Goal: Task Accomplishment & Management: Manage account settings

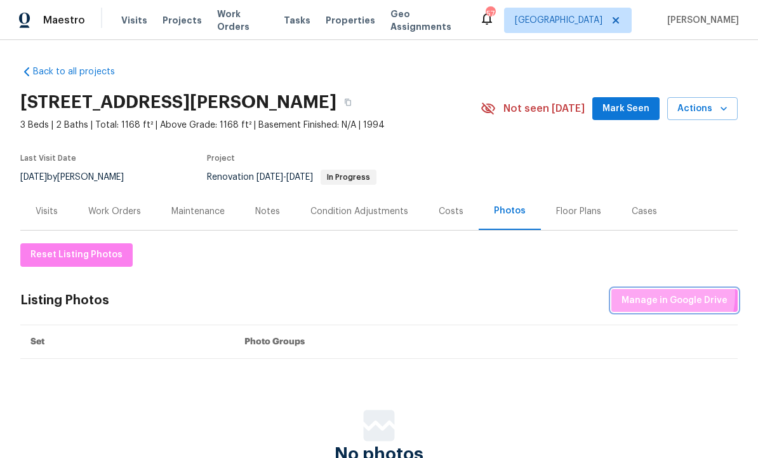
click at [659, 294] on span "Manage in Google Drive" at bounding box center [674, 301] width 106 height 16
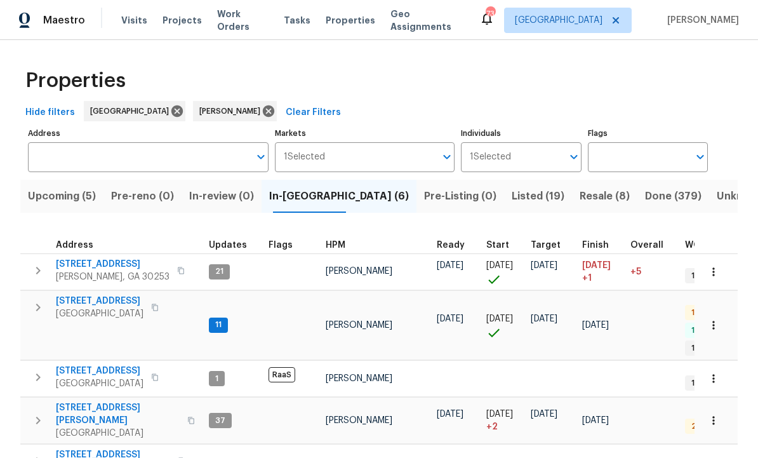
scroll to position [52, 0]
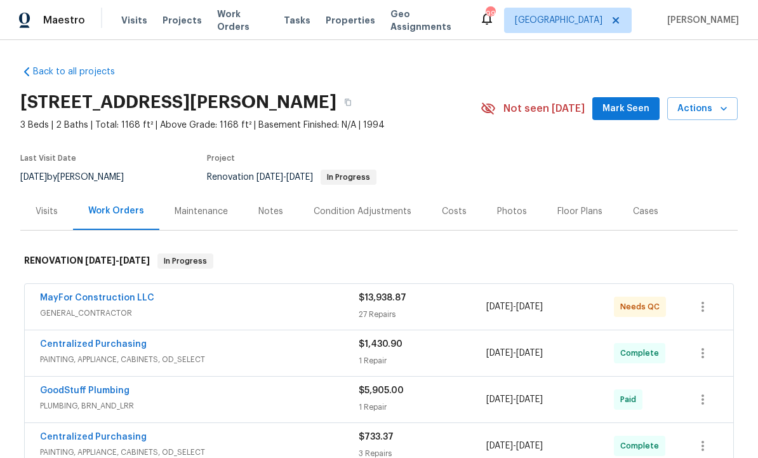
click at [133, 295] on link "MayFor Construction LLC" at bounding box center [97, 297] width 114 height 9
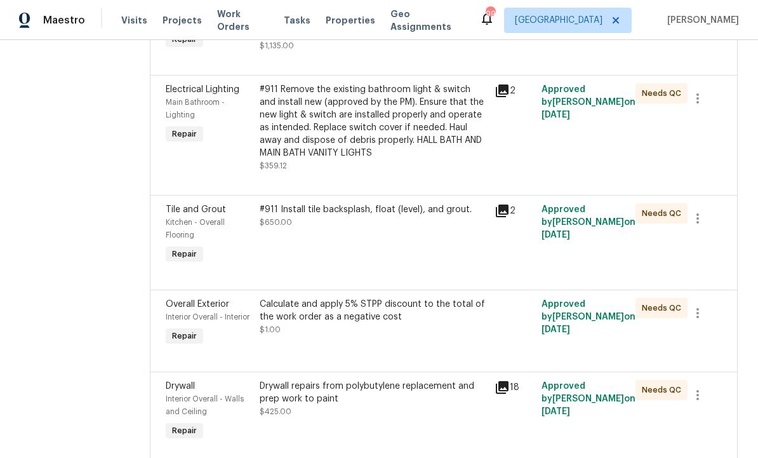
scroll to position [346, 0]
click at [371, 331] on div "Calculate and apply 5% STPP discount to the total of the work order as a negati…" at bounding box center [373, 316] width 227 height 38
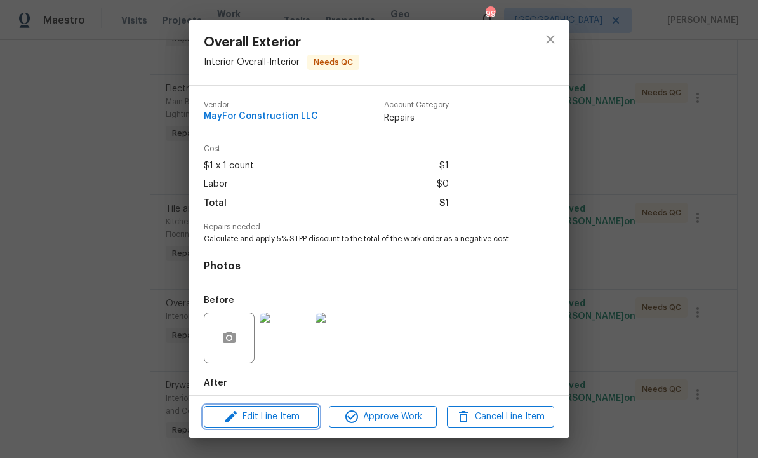
click at [283, 406] on button "Edit Line Item" at bounding box center [261, 417] width 115 height 22
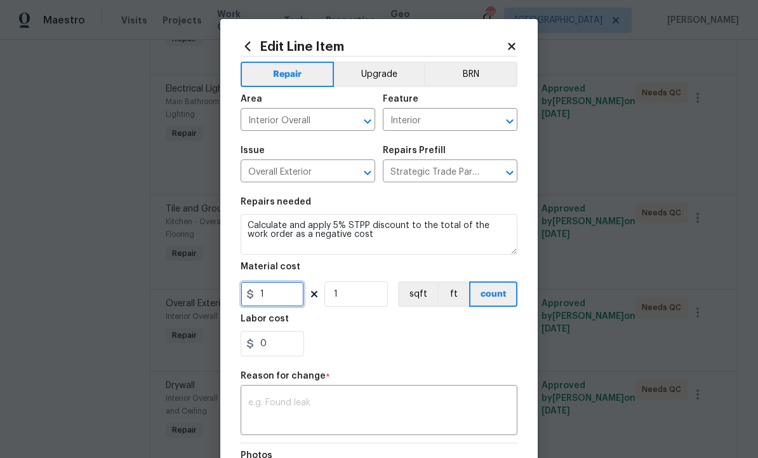
click at [285, 302] on input "1" at bounding box center [272, 293] width 63 height 25
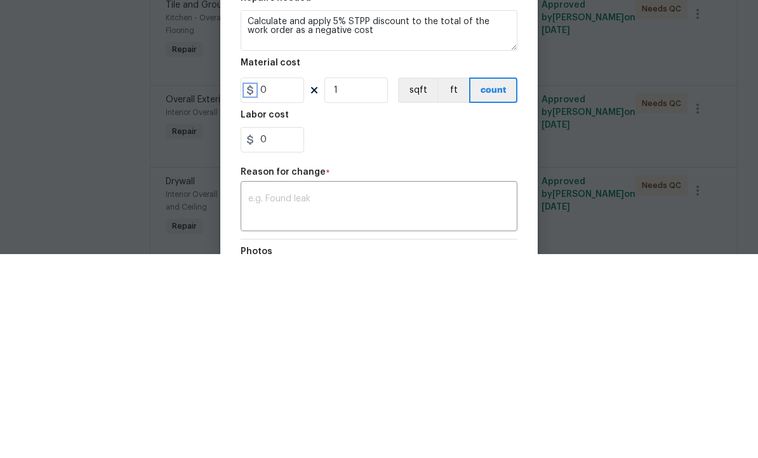
click at [250, 289] on icon at bounding box center [250, 294] width 6 height 10
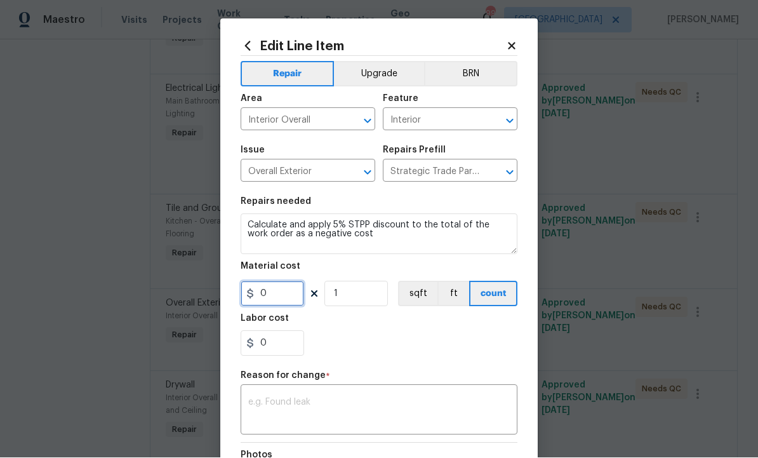
click at [262, 303] on input "0" at bounding box center [272, 293] width 63 height 25
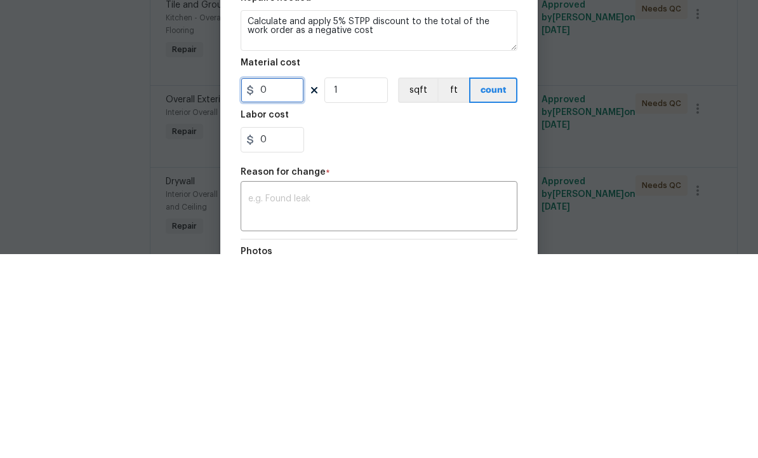
click at [262, 281] on input "0" at bounding box center [272, 293] width 63 height 25
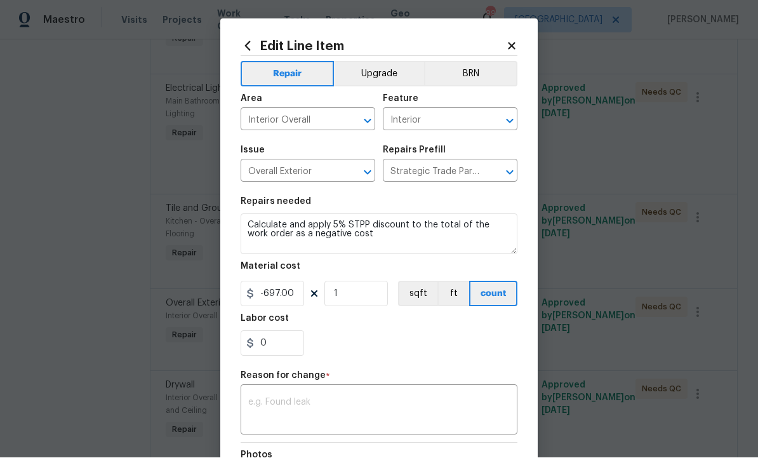
click at [368, 411] on textarea at bounding box center [379, 411] width 262 height 27
type input "-697"
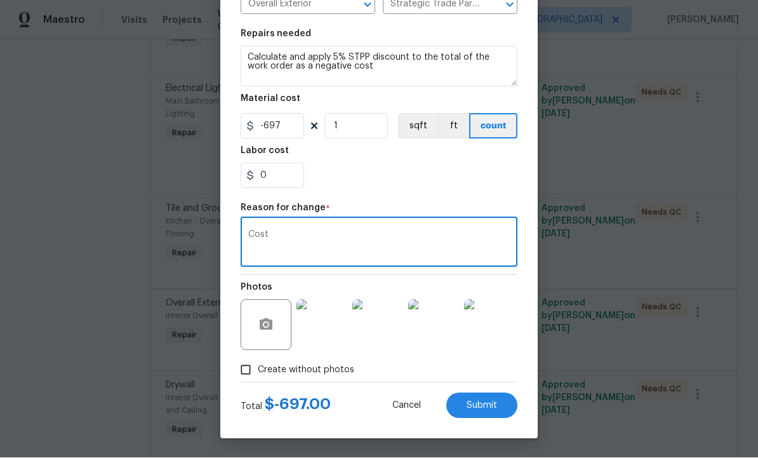
scroll to position [170, 0]
type textarea "Cost"
click at [491, 398] on button "Submit" at bounding box center [481, 405] width 71 height 25
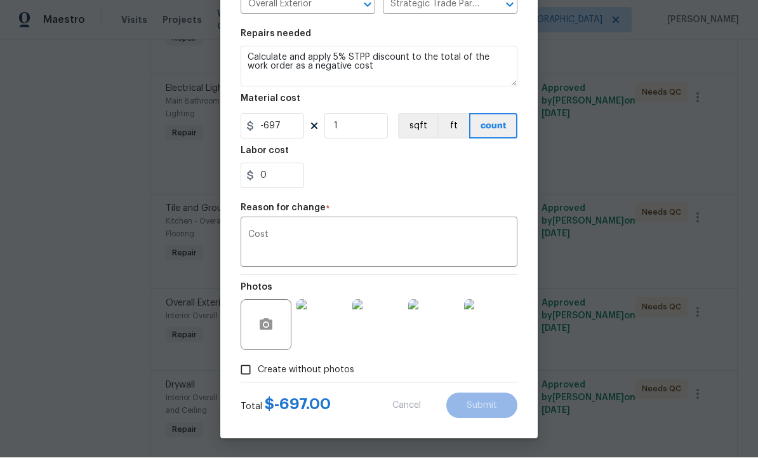
type input "1"
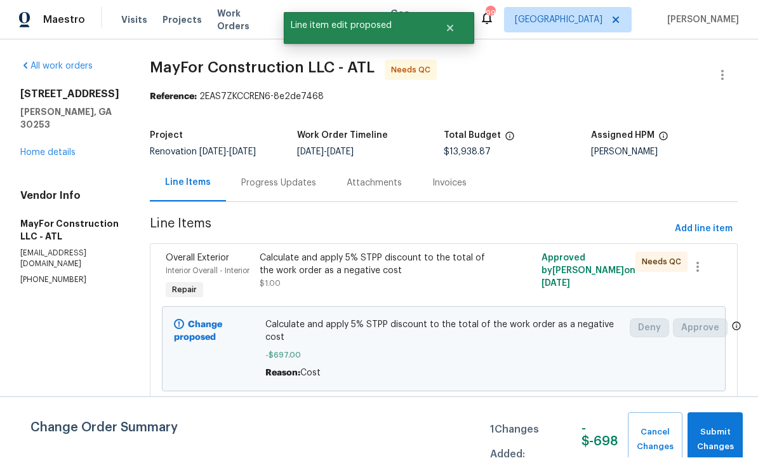
scroll to position [1, 0]
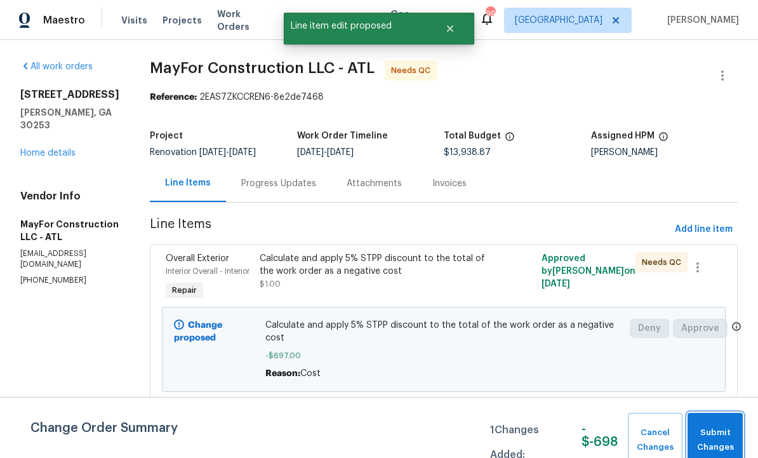
click at [724, 432] on span "Submit Changes" at bounding box center [715, 439] width 43 height 29
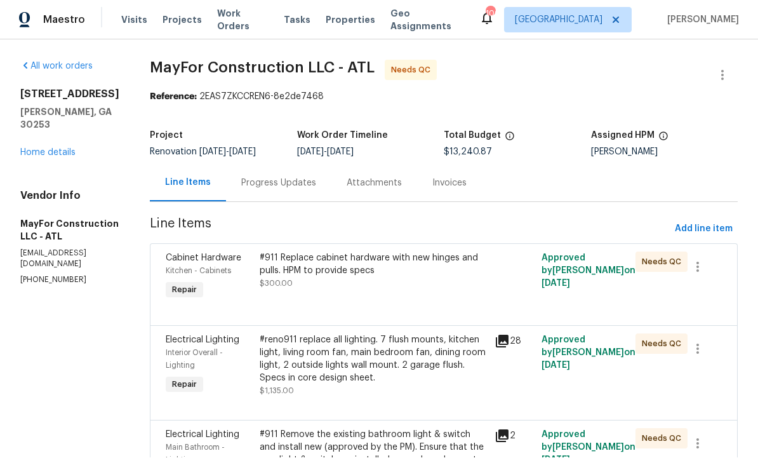
scroll to position [1, 0]
click at [390, 302] on div "#911 Replace cabinet hardware with new hinges and pulls. HPM to provide specs $…" at bounding box center [373, 277] width 235 height 58
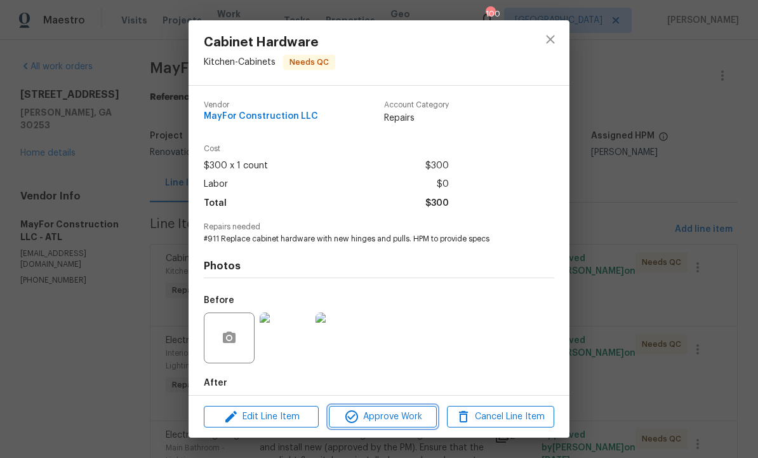
click at [395, 414] on span "Approve Work" at bounding box center [383, 417] width 100 height 16
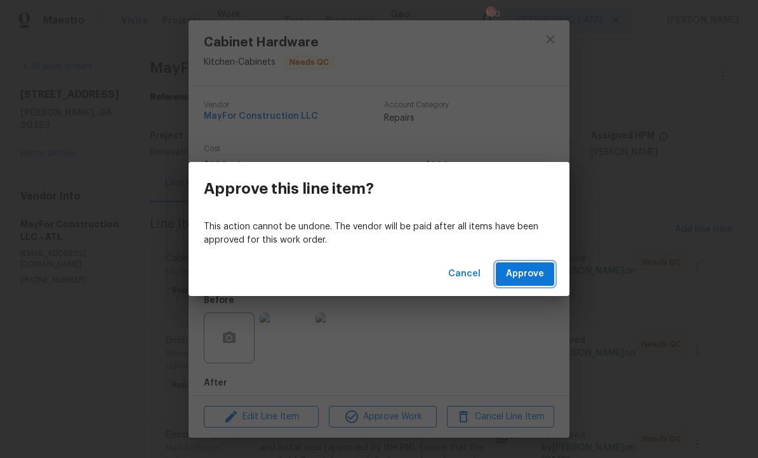
click at [522, 284] on button "Approve" at bounding box center [525, 273] width 58 height 23
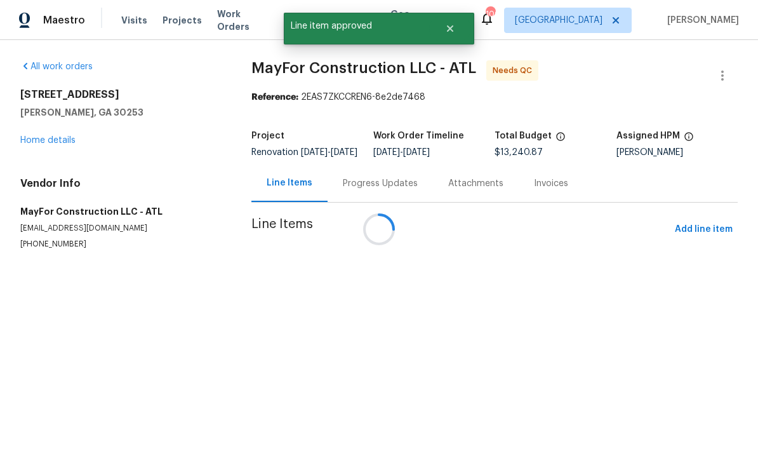
scroll to position [0, 0]
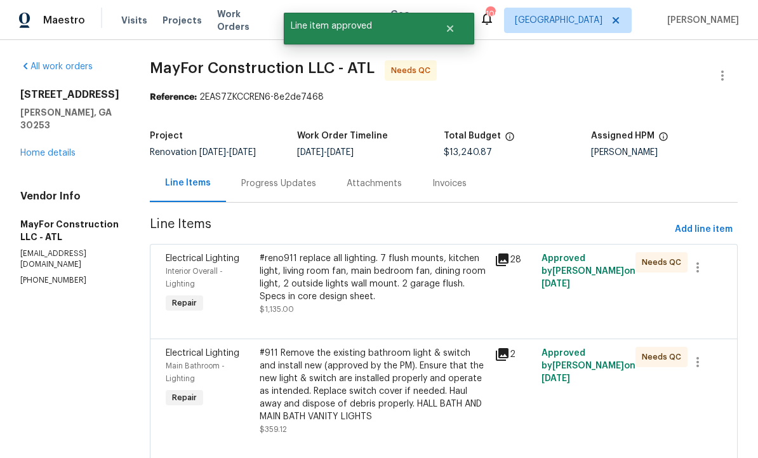
click at [378, 328] on div at bounding box center [444, 322] width 556 height 15
click at [415, 295] on div "#reno911 replace all lighting. 7 flush mounts, kitchen light, living room fan, …" at bounding box center [373, 277] width 227 height 51
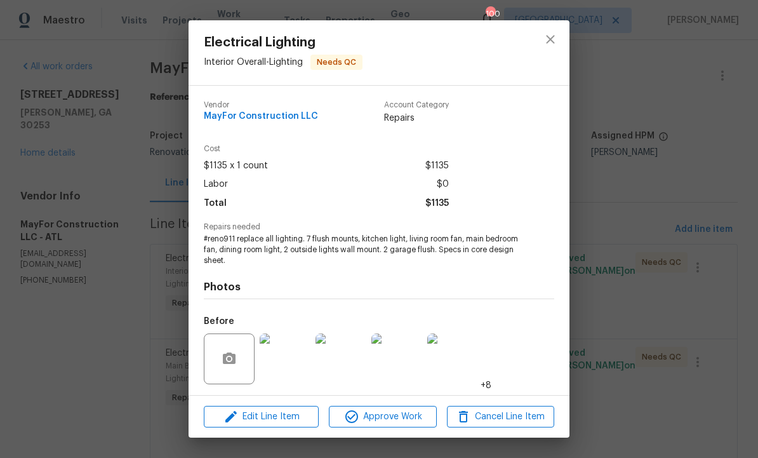
click at [397, 421] on span "Approve Work" at bounding box center [383, 417] width 100 height 16
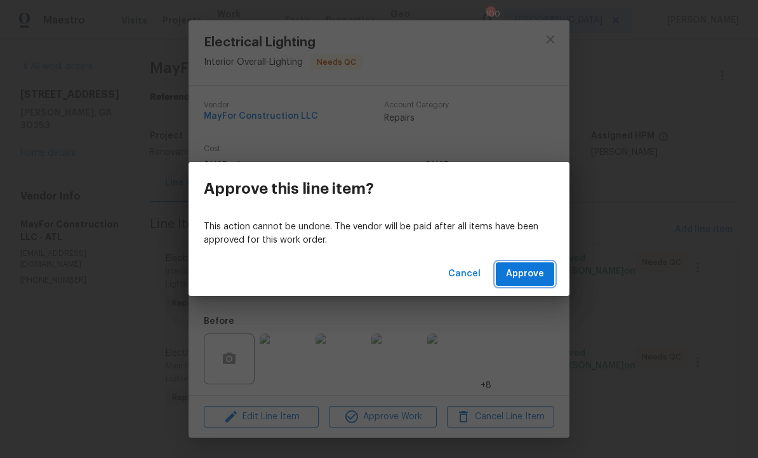
click at [530, 275] on span "Approve" at bounding box center [525, 274] width 38 height 16
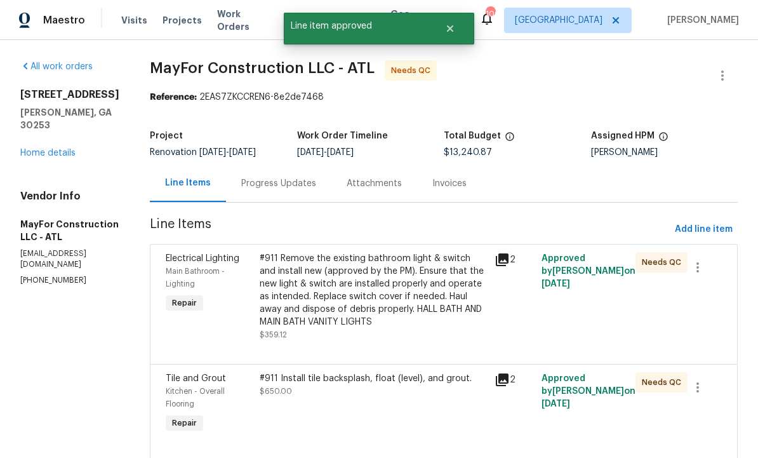
click at [406, 316] on div "#911 Remove the existing bathroom light & switch and install new (approved by t…" at bounding box center [373, 290] width 227 height 76
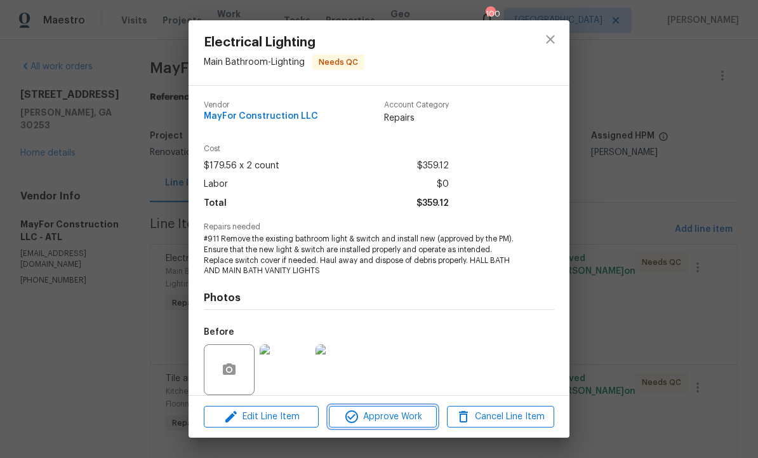
click at [388, 423] on span "Approve Work" at bounding box center [383, 417] width 100 height 16
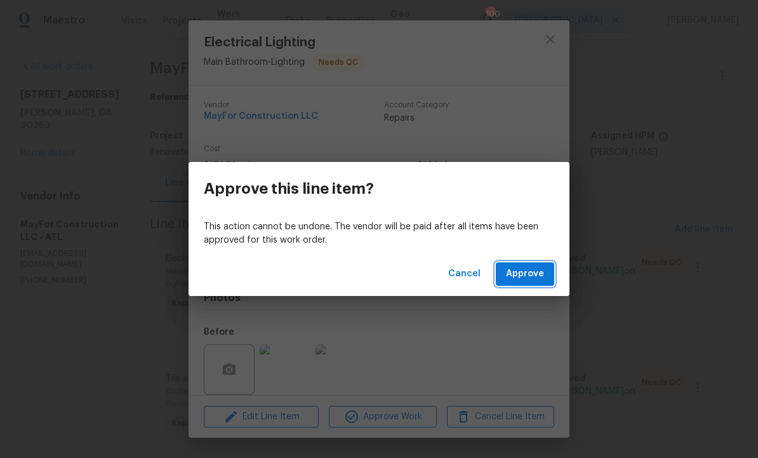
click at [511, 284] on button "Approve" at bounding box center [525, 273] width 58 height 23
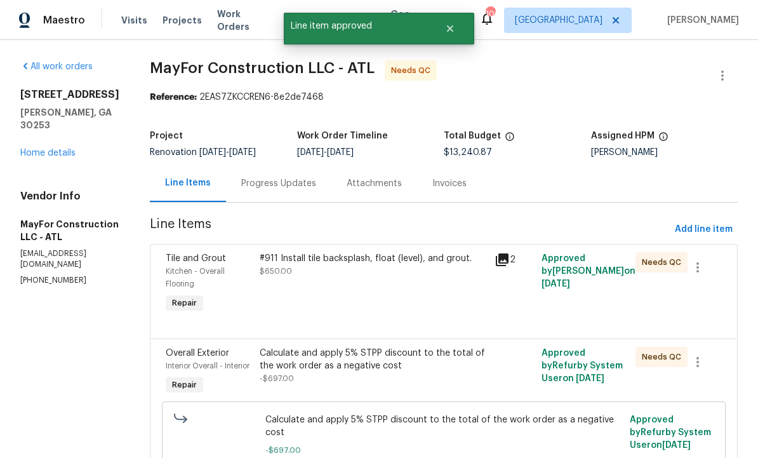
click at [435, 304] on div "#911 Install tile backsplash, float (level), and grout. $650.00" at bounding box center [373, 283] width 235 height 71
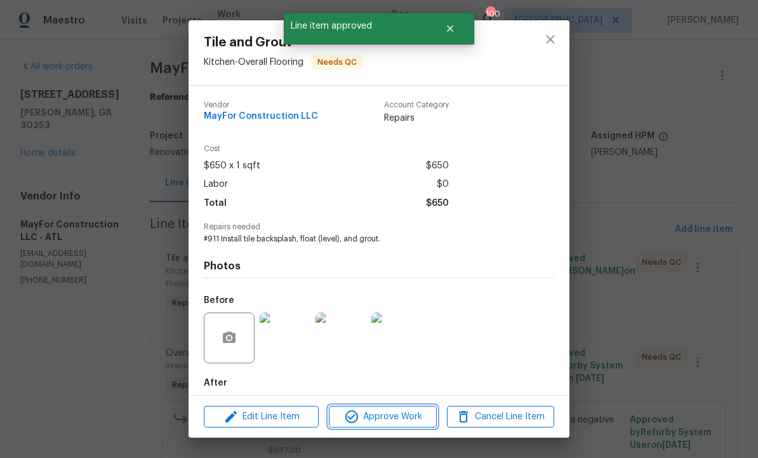
click at [411, 418] on span "Approve Work" at bounding box center [383, 417] width 100 height 16
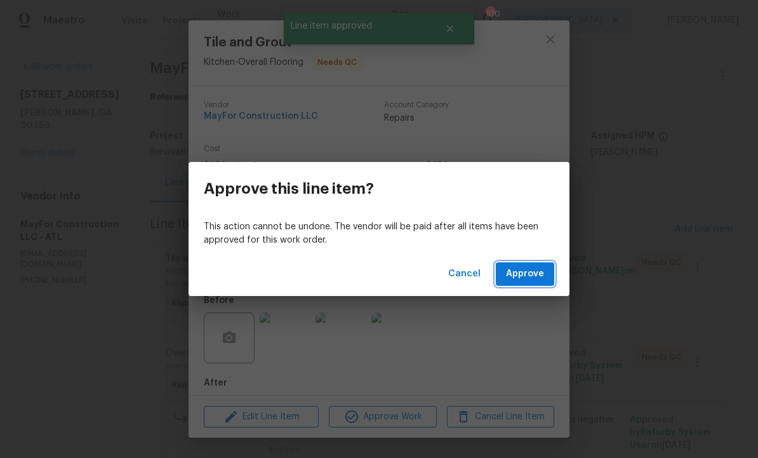
click at [525, 275] on span "Approve" at bounding box center [525, 274] width 38 height 16
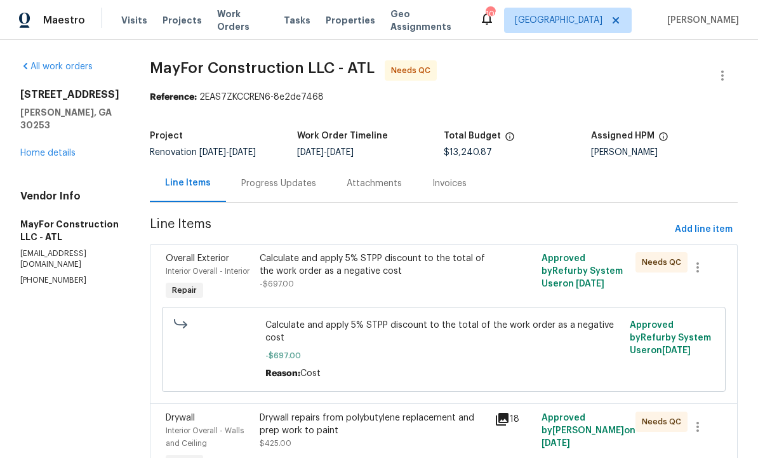
click at [460, 302] on div "Calculate and apply 5% STPP discount to the total of the work order as a negati…" at bounding box center [373, 277] width 235 height 58
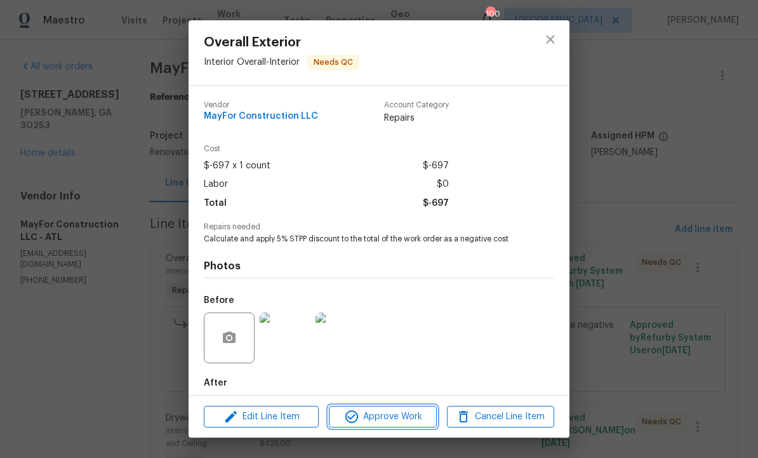
click at [408, 418] on span "Approve Work" at bounding box center [383, 417] width 100 height 16
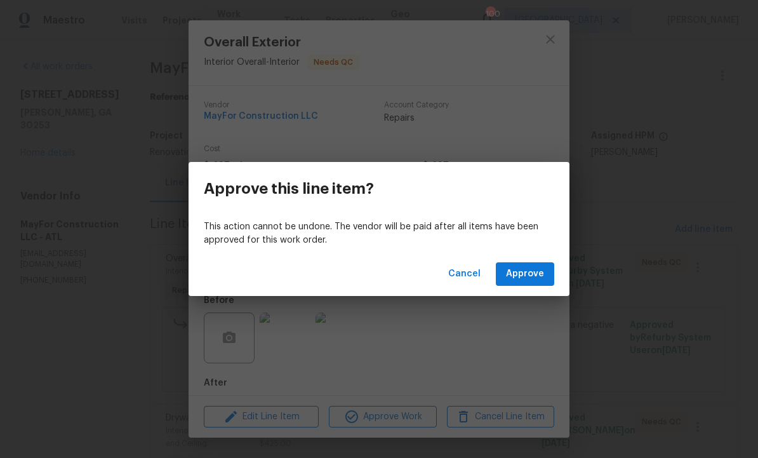
click at [527, 272] on span "Approve" at bounding box center [525, 274] width 38 height 16
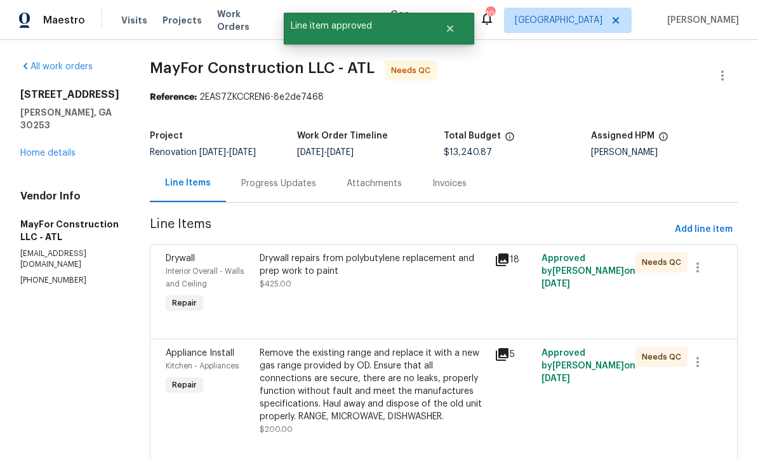
click at [408, 292] on div "Drywall repairs from polybutylene replacement and prep work to paint $425.00" at bounding box center [373, 283] width 235 height 71
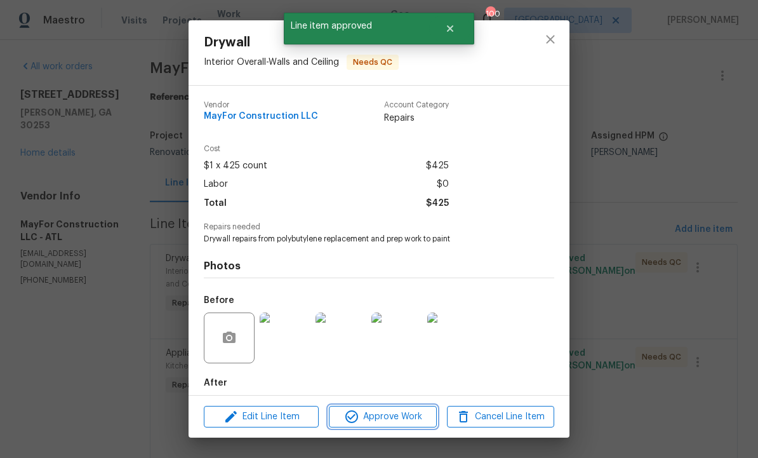
click at [392, 409] on span "Approve Work" at bounding box center [383, 417] width 100 height 16
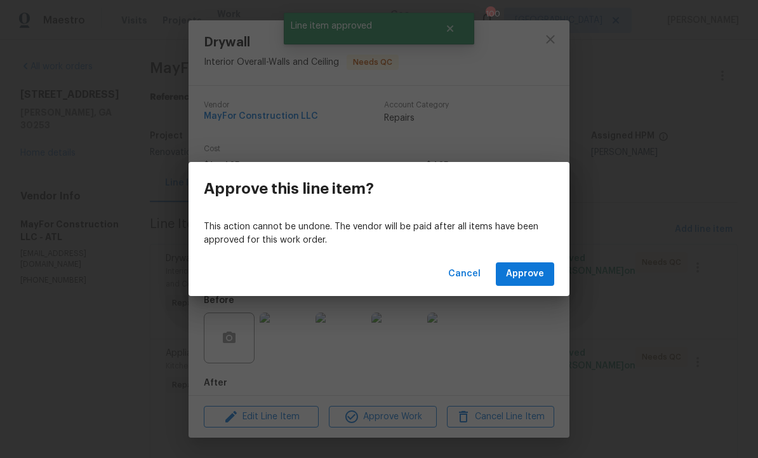
click at [531, 247] on p "This action cannot be undone. The vendor will be paid after all items have been…" at bounding box center [379, 233] width 350 height 27
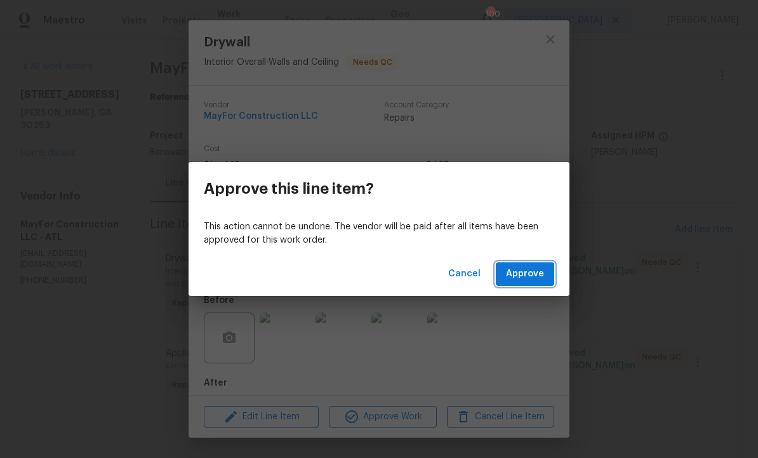
click at [533, 284] on button "Approve" at bounding box center [525, 273] width 58 height 23
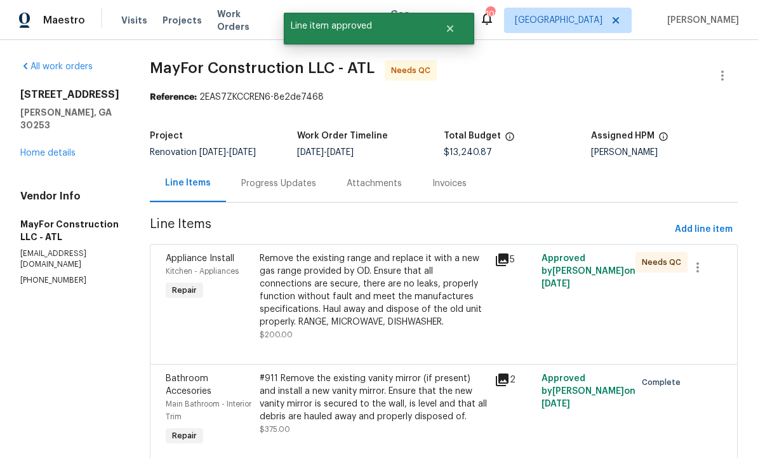
click at [448, 304] on div "Remove the existing range and replace it with a new gas range provided by OD. E…" at bounding box center [373, 290] width 227 height 76
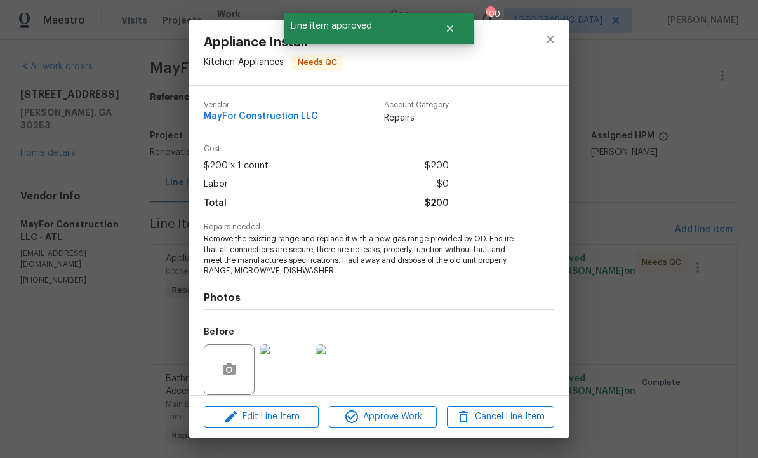
click at [409, 396] on div "Edit Line Item Approve Work Cancel Line Item" at bounding box center [379, 416] width 381 height 43
click at [395, 423] on span "Approve Work" at bounding box center [383, 417] width 100 height 16
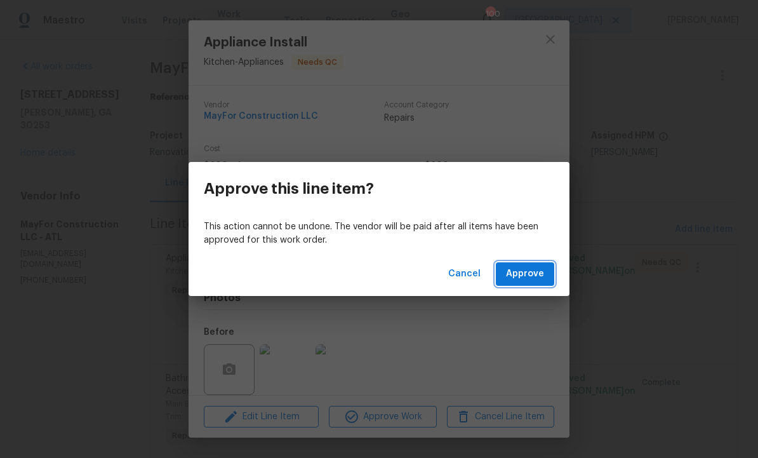
click at [536, 265] on button "Approve" at bounding box center [525, 273] width 58 height 23
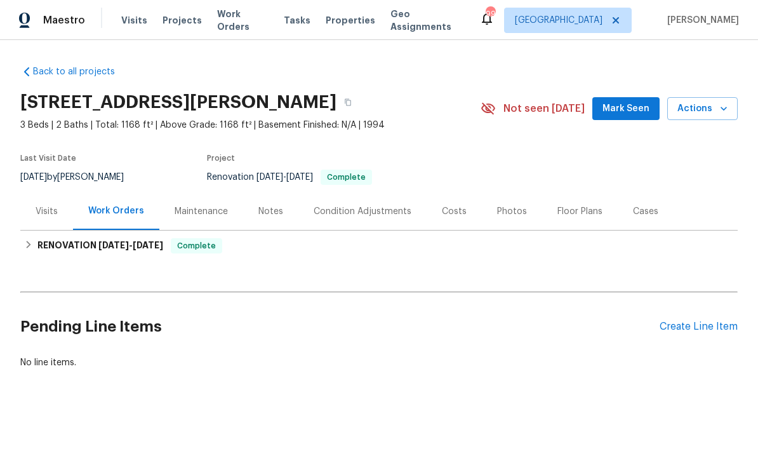
click at [512, 216] on div "Photos" at bounding box center [512, 211] width 30 height 13
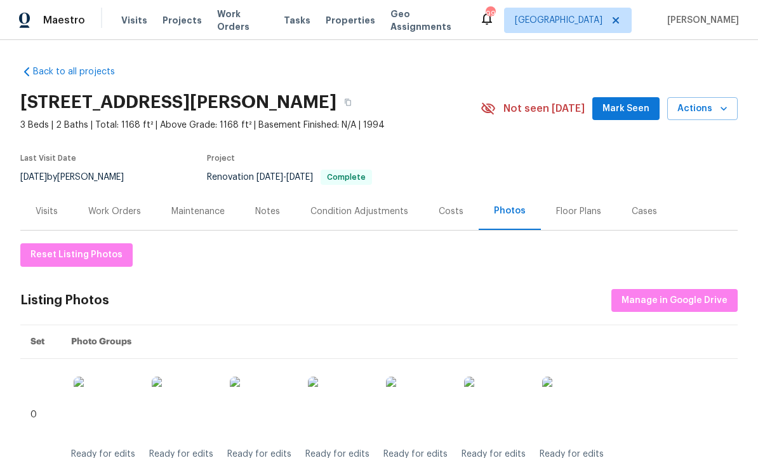
click at [626, 105] on span "Mark Seen" at bounding box center [625, 109] width 47 height 16
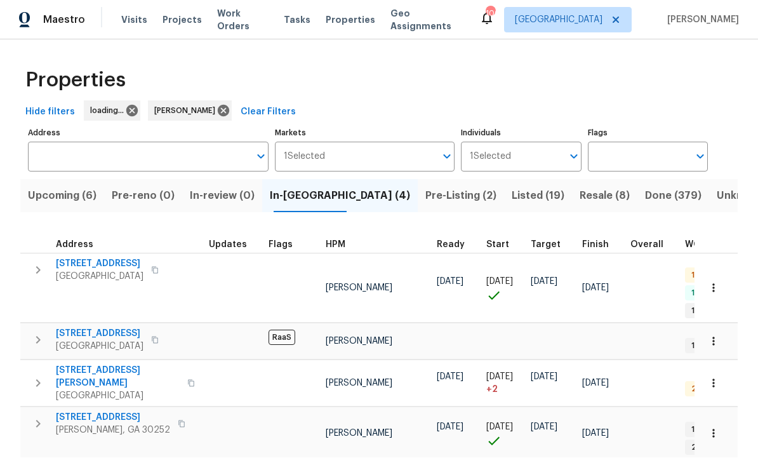
scroll to position [1, 0]
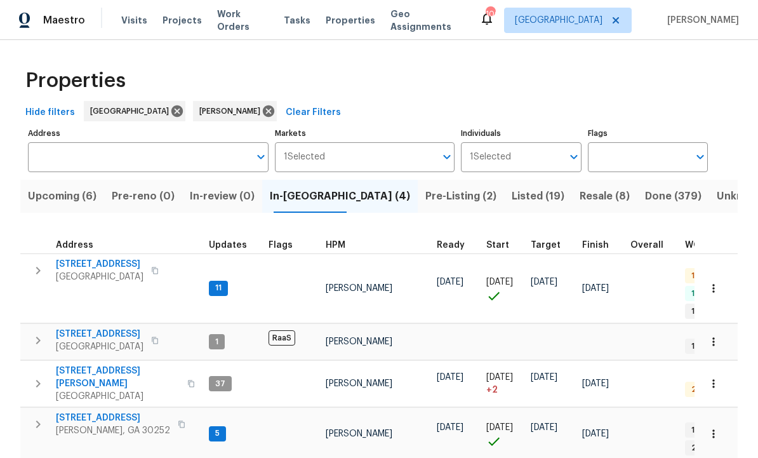
click at [105, 364] on span "[STREET_ADDRESS][PERSON_NAME]" at bounding box center [118, 376] width 124 height 25
click at [512, 199] on span "Listed (19)" at bounding box center [538, 196] width 53 height 18
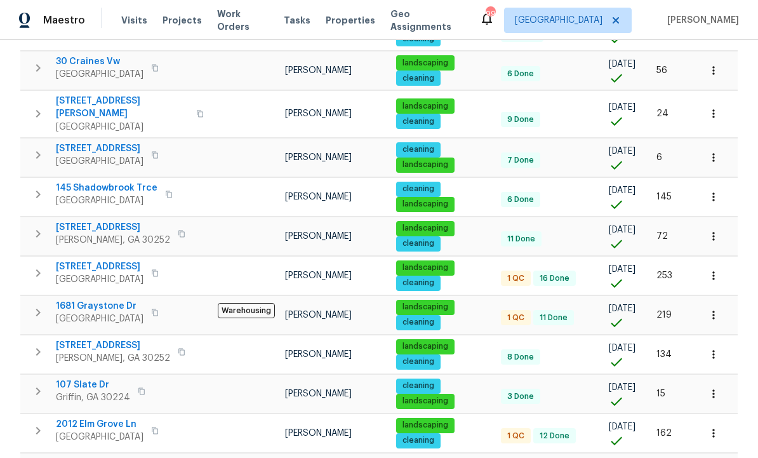
scroll to position [449, 0]
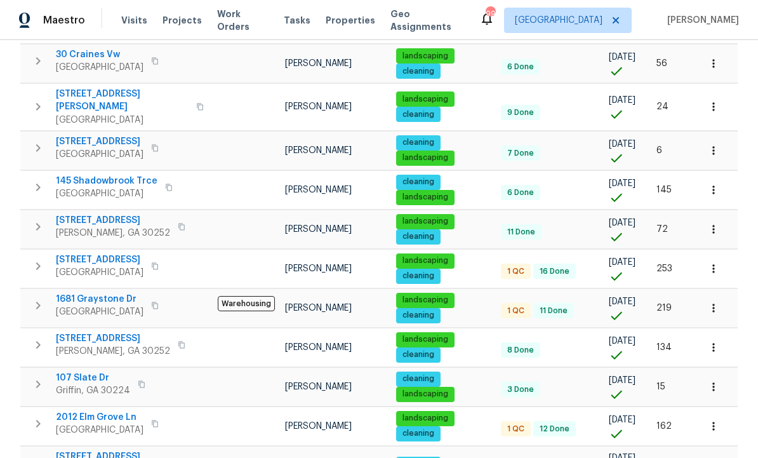
click at [103, 293] on span "1681 Graystone Dr" at bounding box center [100, 299] width 88 height 13
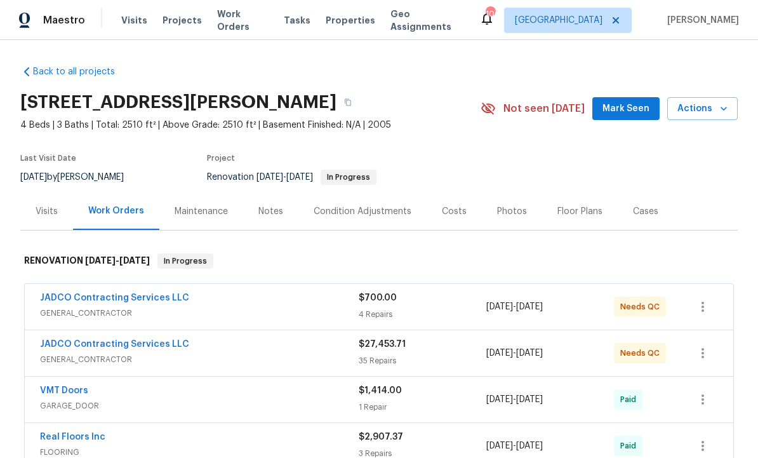
click at [162, 342] on link "JADCO Contracting Services LLC" at bounding box center [114, 344] width 149 height 9
click at [270, 300] on div "JADCO Contracting Services LLC" at bounding box center [199, 298] width 319 height 15
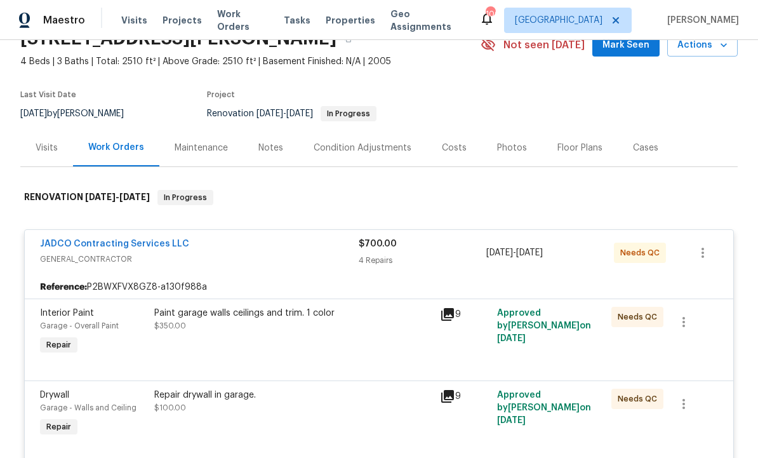
scroll to position [67, 0]
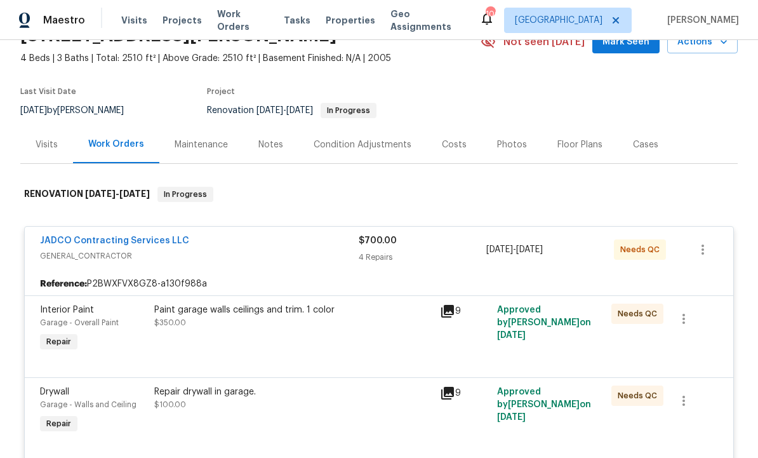
click at [326, 271] on div "JADCO Contracting Services LLC GENERAL_CONTRACTOR $700.00 4 Repairs [DATE] - [D…" at bounding box center [379, 250] width 708 height 46
click at [359, 340] on div "Paint garage walls ceilings and trim. 1 color $350.00" at bounding box center [293, 329] width 286 height 58
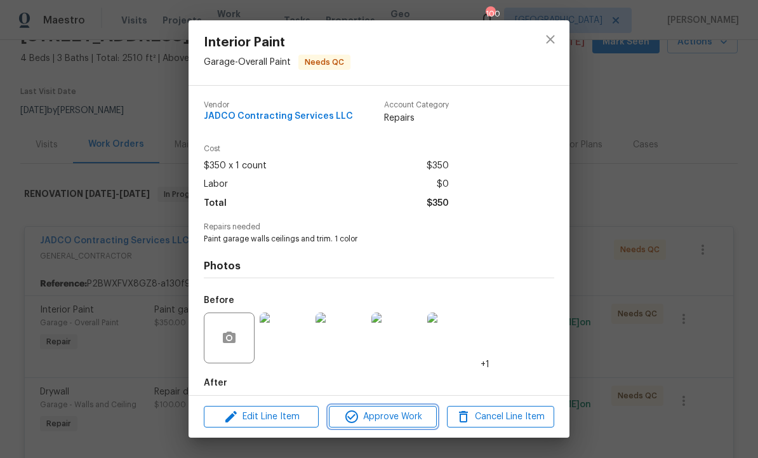
click at [382, 415] on span "Approve Work" at bounding box center [383, 417] width 100 height 16
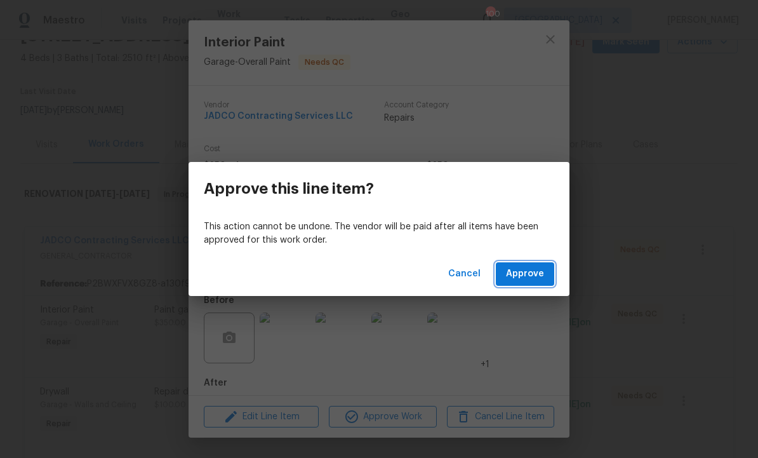
click at [540, 266] on span "Approve" at bounding box center [525, 274] width 38 height 16
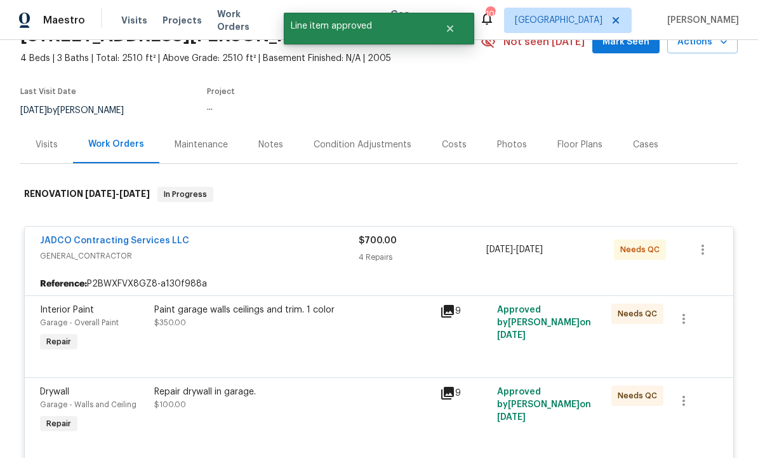
click at [385, 343] on div "Paint garage walls ceilings and trim. 1 color $350.00" at bounding box center [293, 329] width 286 height 58
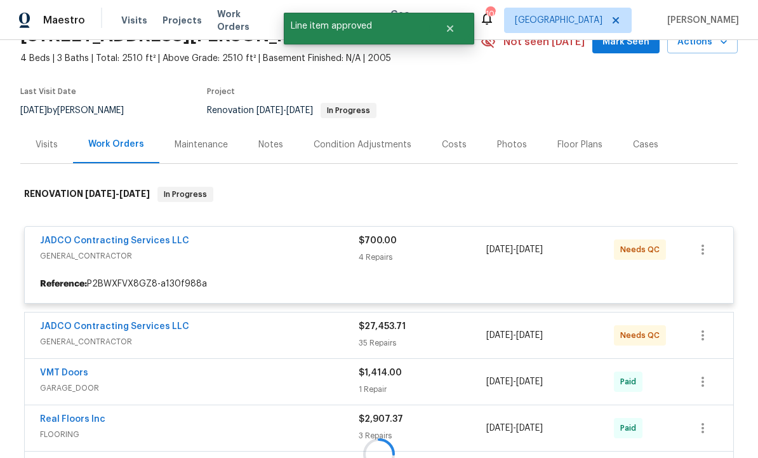
click at [408, 407] on div at bounding box center [378, 453] width 717 height 559
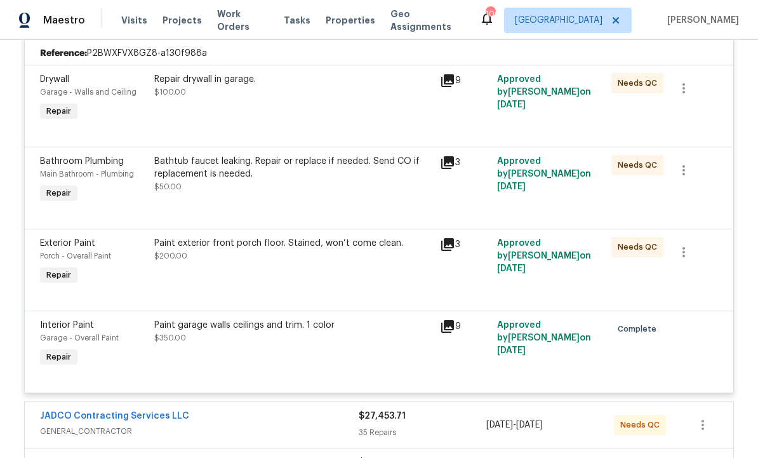
scroll to position [295, 0]
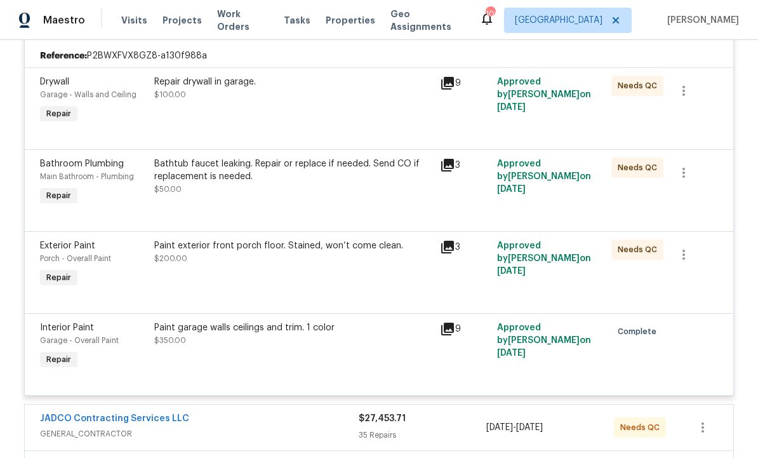
click at [309, 276] on div "Paint exterior front porch floor. Stained, won’t come clean. $200.00" at bounding box center [293, 264] width 286 height 58
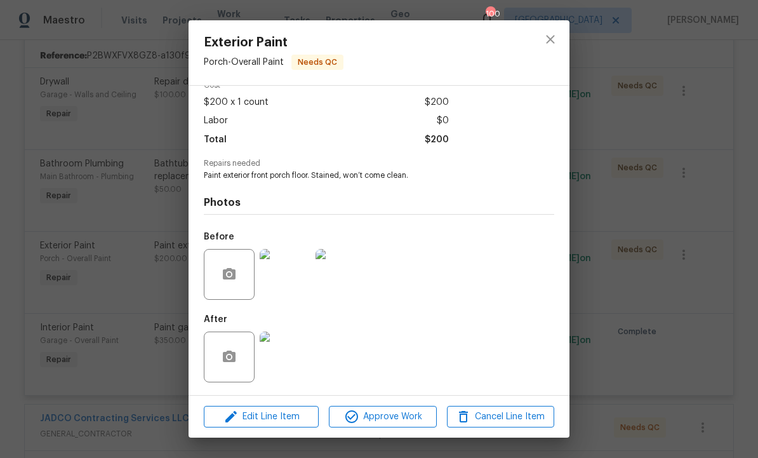
scroll to position [67, 0]
click at [392, 417] on span "Approve Work" at bounding box center [383, 417] width 100 height 16
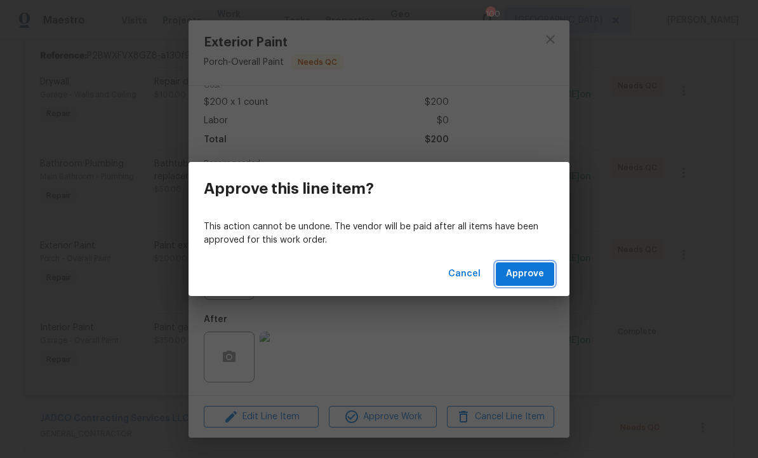
click at [530, 274] on span "Approve" at bounding box center [525, 274] width 38 height 16
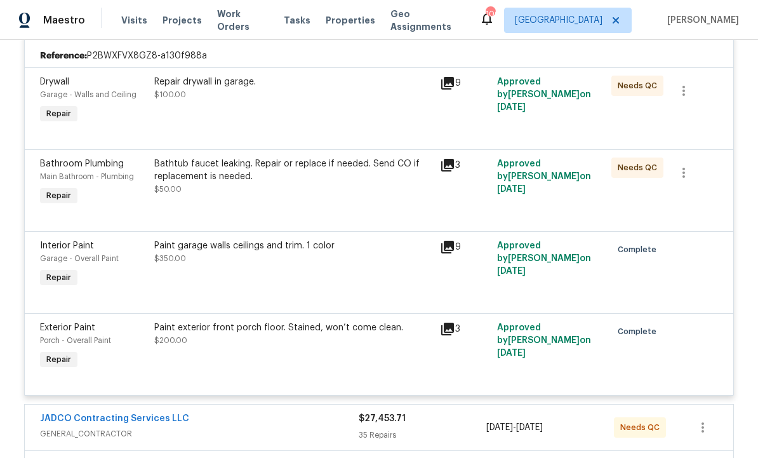
click at [328, 200] on div "Bathtub faucet leaking. Repair or replace if needed. Send CO if replacement is …" at bounding box center [293, 183] width 286 height 58
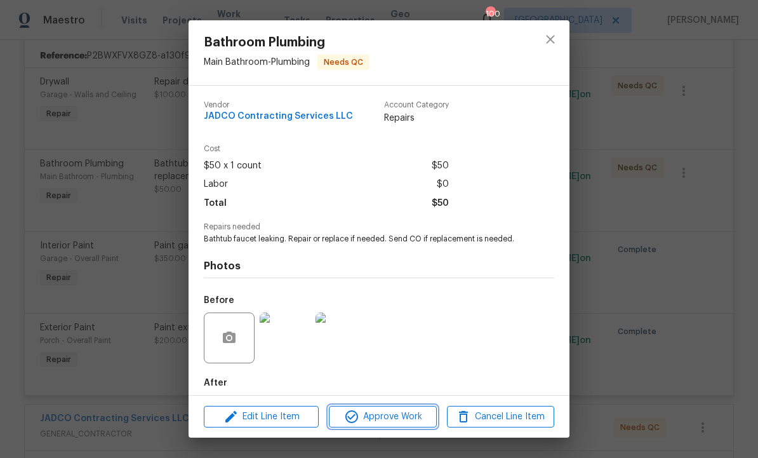
click at [406, 418] on span "Approve Work" at bounding box center [383, 417] width 100 height 16
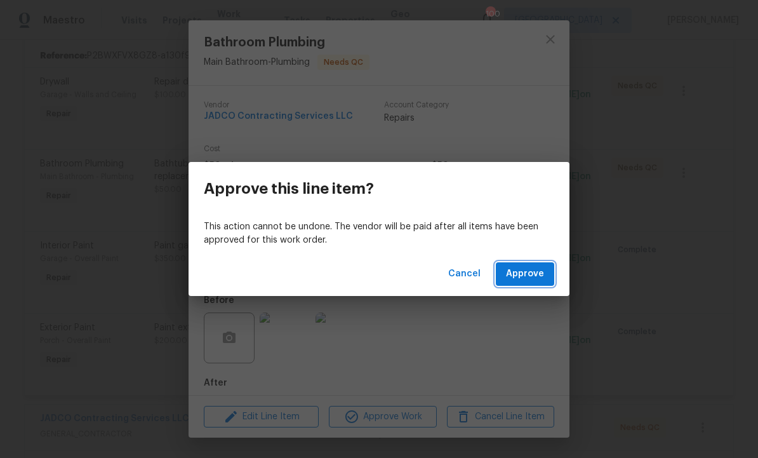
click at [530, 269] on span "Approve" at bounding box center [525, 274] width 38 height 16
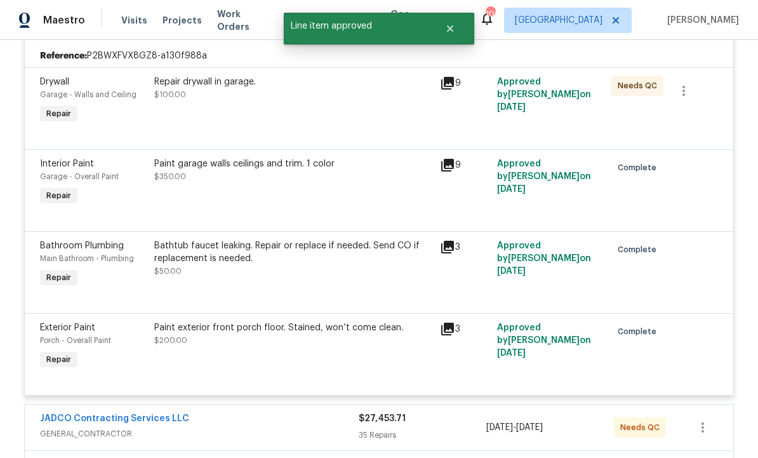
click at [354, 119] on div "Repair drywall in garage. $100.00" at bounding box center [293, 101] width 286 height 58
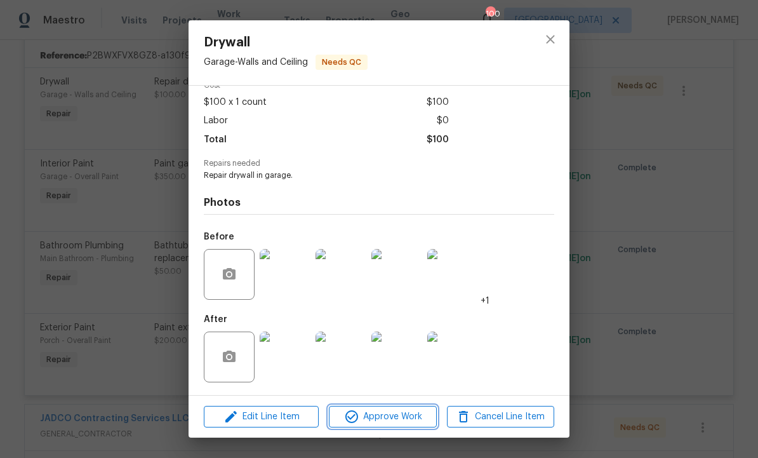
click at [392, 417] on span "Approve Work" at bounding box center [383, 417] width 100 height 16
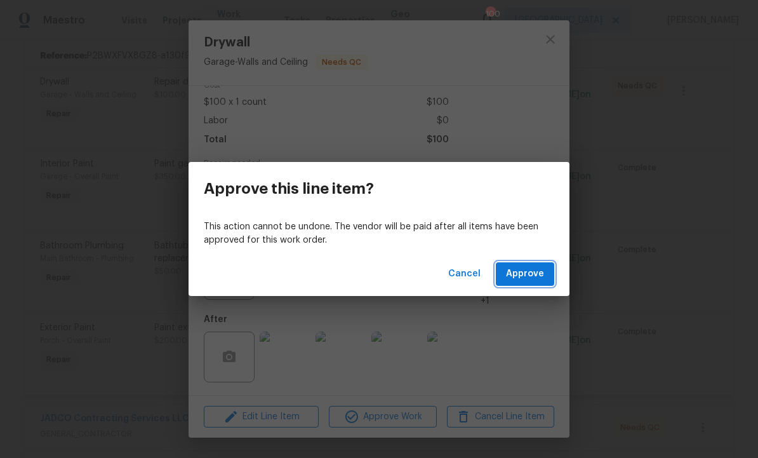
click at [526, 267] on span "Approve" at bounding box center [525, 274] width 38 height 16
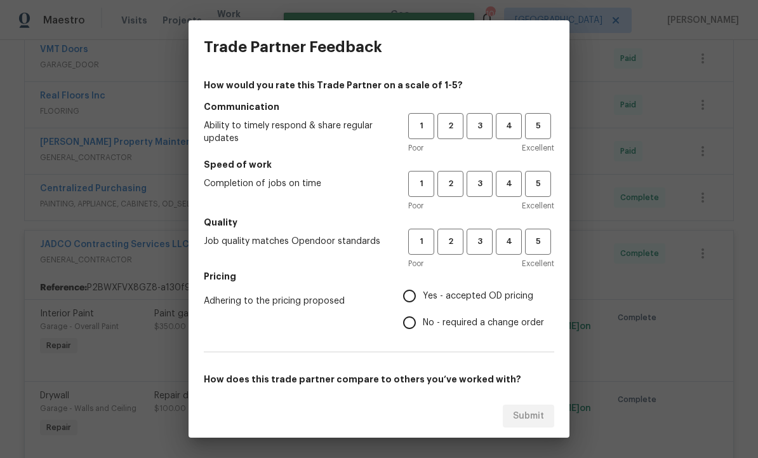
click at [641, 305] on div "Trade Partner Feedback How would you rate this Trade Partner on a scale of 1-5?…" at bounding box center [379, 229] width 758 height 458
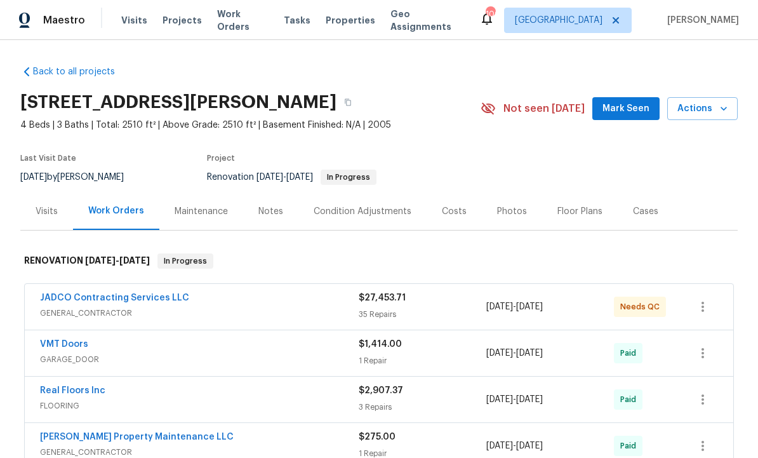
click at [439, 311] on div "35 Repairs" at bounding box center [423, 314] width 128 height 13
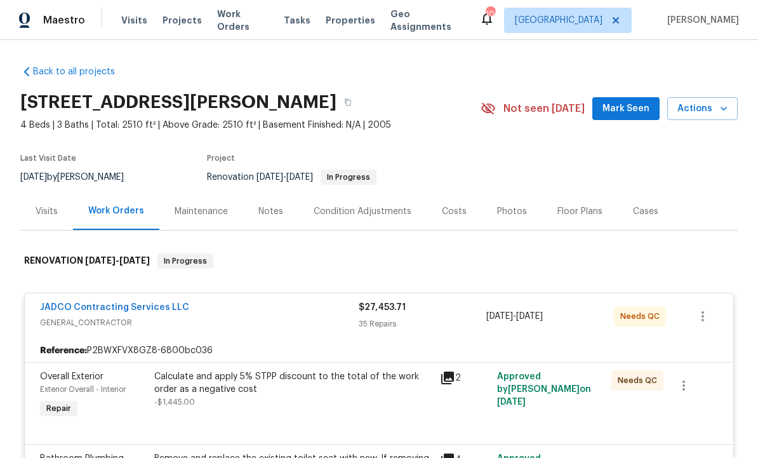
click at [279, 316] on span "GENERAL_CONTRACTOR" at bounding box center [199, 322] width 319 height 13
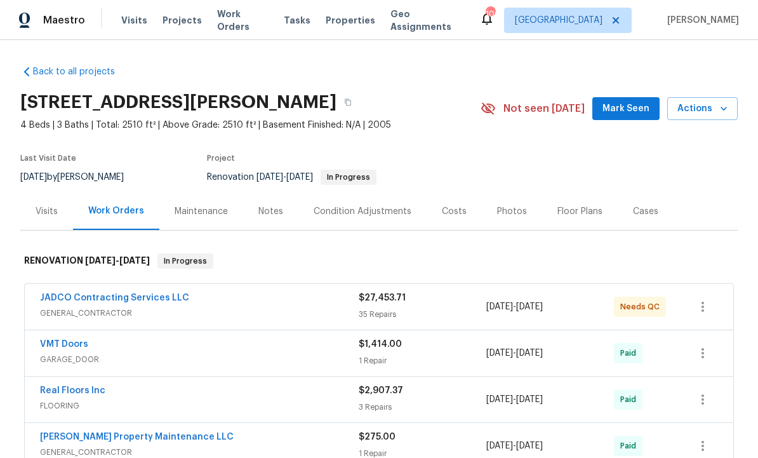
click at [178, 294] on link "JADCO Contracting Services LLC" at bounding box center [114, 297] width 149 height 9
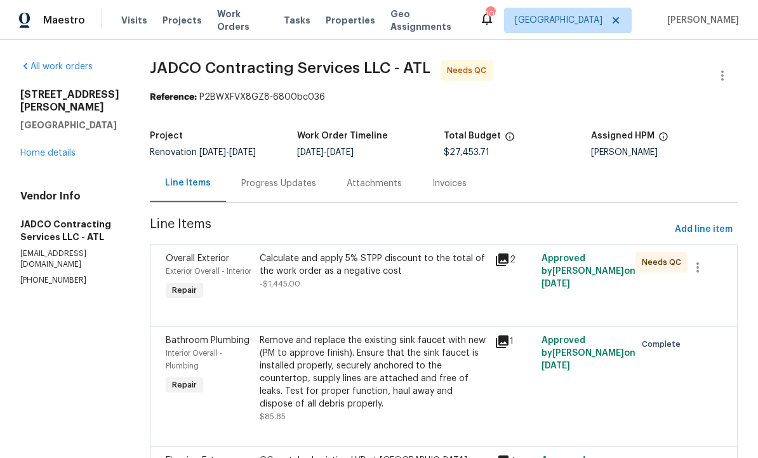
click at [581, 303] on div "Approved by Cynthia Herriott on 10/7/2025" at bounding box center [585, 277] width 94 height 58
click at [432, 288] on div "Calculate and apply 5% STPP discount to the total of the work order as a negati…" at bounding box center [373, 271] width 227 height 38
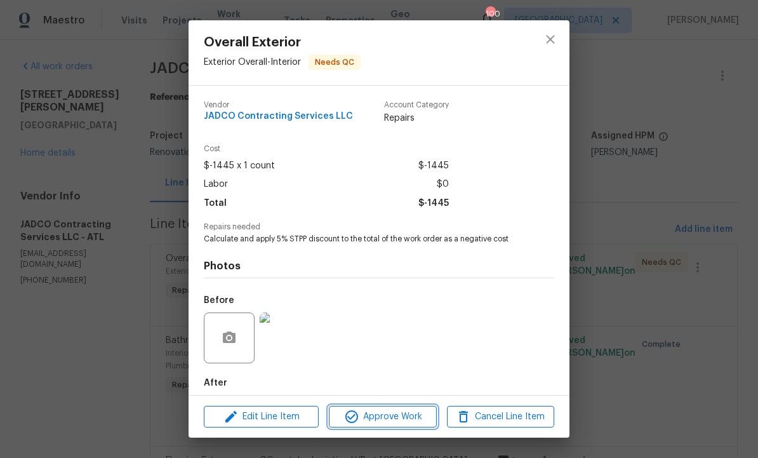
click at [394, 418] on span "Approve Work" at bounding box center [383, 417] width 100 height 16
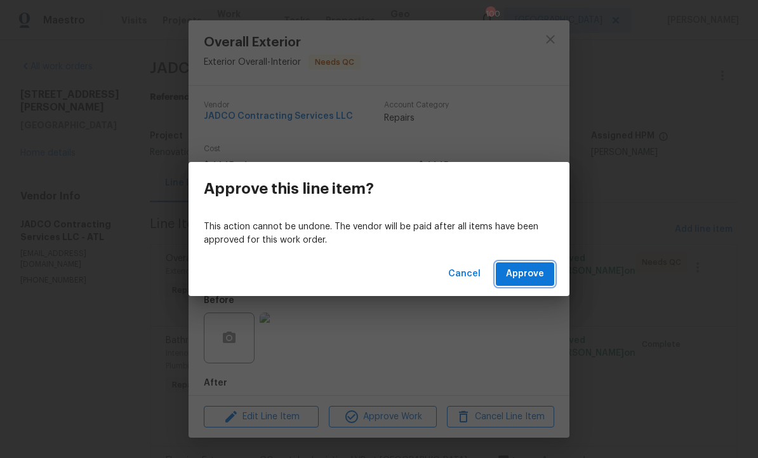
click at [543, 268] on span "Approve" at bounding box center [525, 274] width 38 height 16
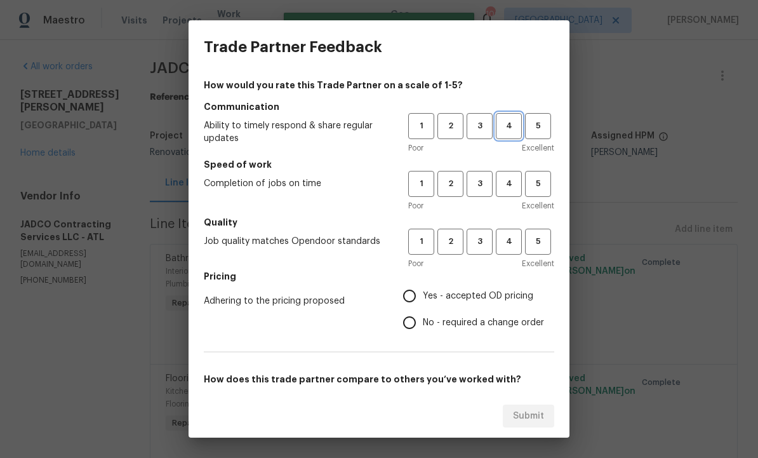
click at [508, 115] on button "4" at bounding box center [509, 126] width 26 height 26
click at [511, 183] on span "4" at bounding box center [508, 183] width 23 height 15
click at [510, 238] on span "4" at bounding box center [508, 241] width 23 height 15
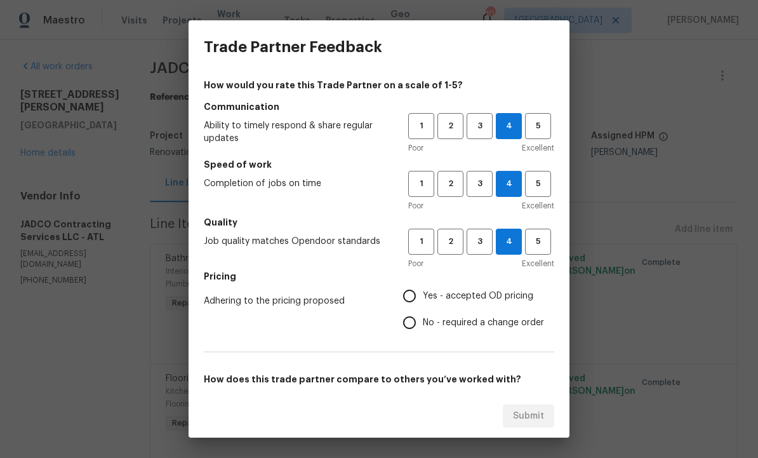
click at [430, 294] on span "Yes - accepted OD pricing" at bounding box center [478, 295] width 110 height 13
click at [423, 294] on input "Yes - accepted OD pricing" at bounding box center [409, 295] width 27 height 27
radio input "true"
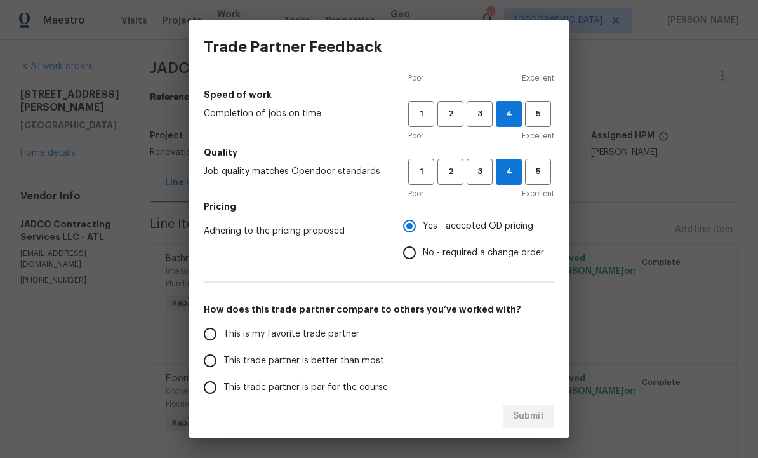
scroll to position [70, 0]
click at [216, 358] on input "This trade partner is better than most" at bounding box center [210, 360] width 27 height 27
click at [537, 424] on button "Submit" at bounding box center [528, 415] width 51 height 23
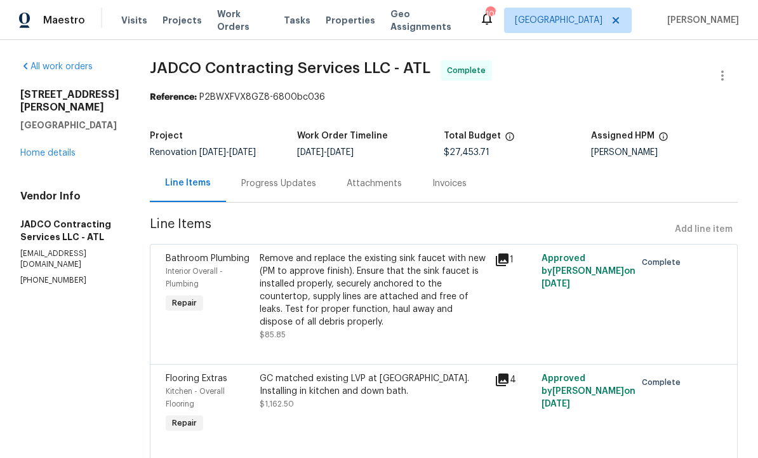
radio input "true"
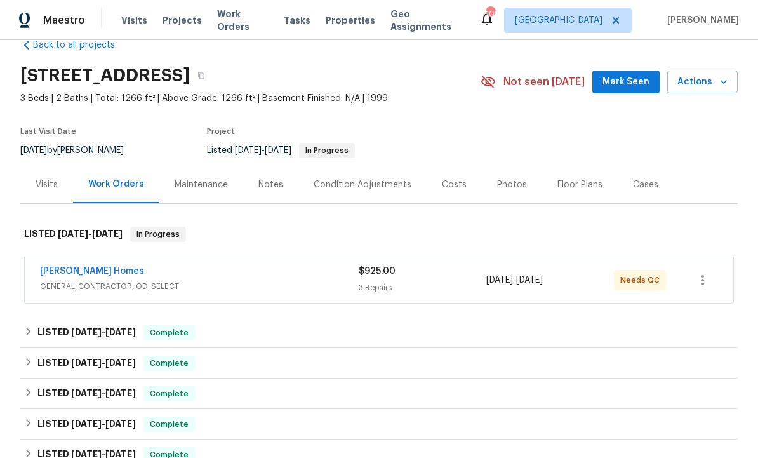
scroll to position [34, 0]
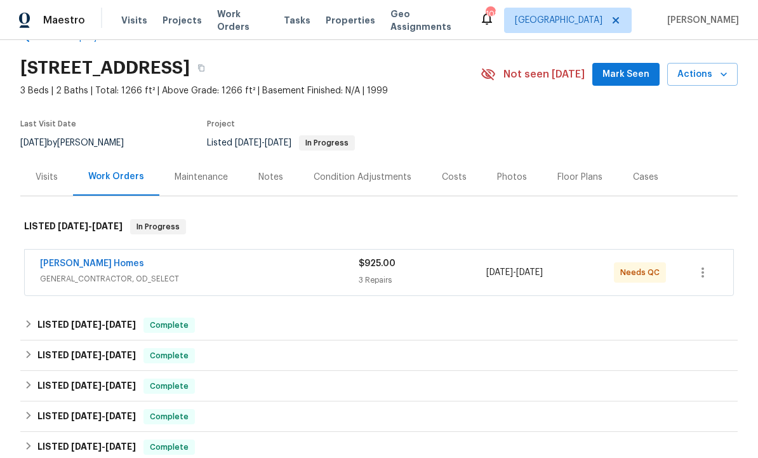
click at [95, 263] on link "Therrien Homes" at bounding box center [92, 263] width 104 height 9
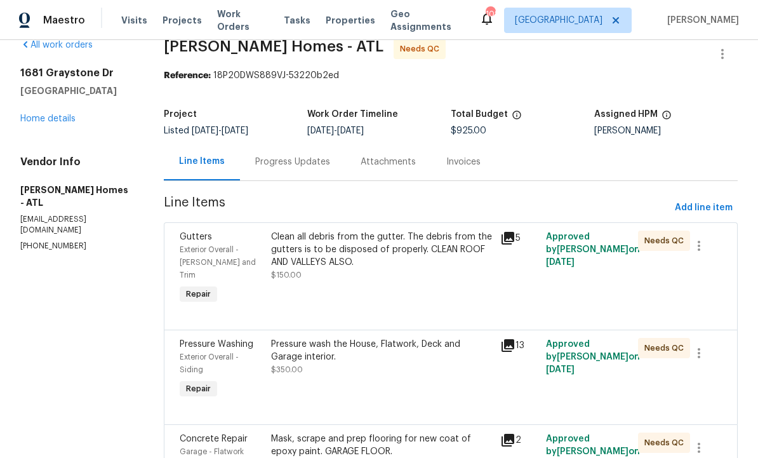
scroll to position [23, 0]
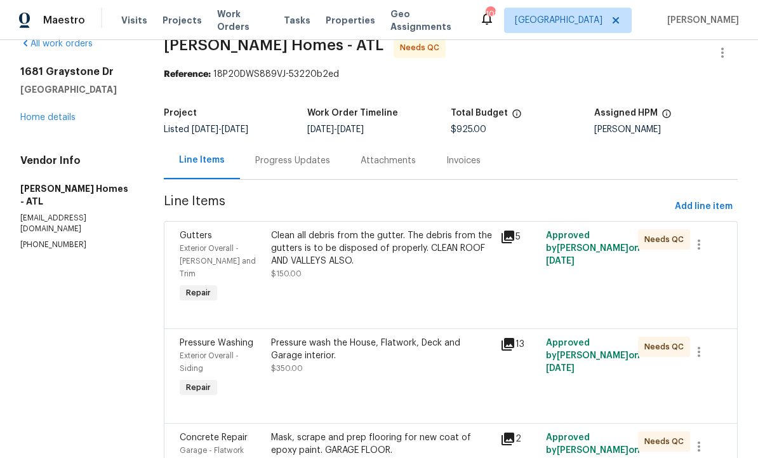
click at [394, 260] on div "Clean all debris from the gutter. The debris from the gutters is to be disposed…" at bounding box center [382, 248] width 222 height 38
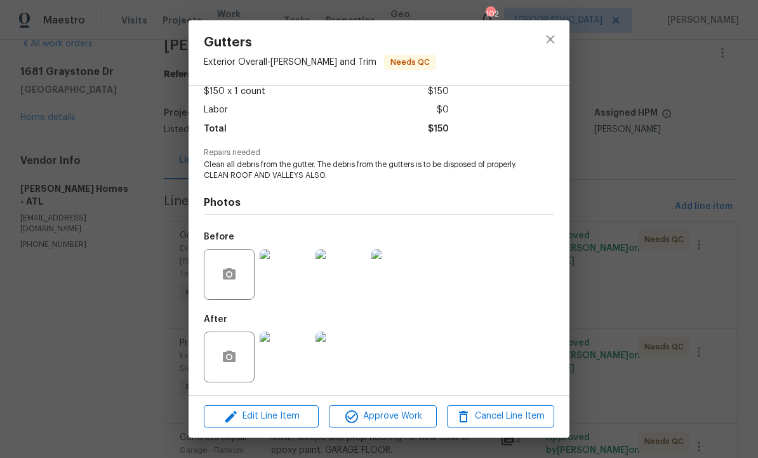
scroll to position [77, 0]
click at [288, 357] on img at bounding box center [285, 356] width 51 height 51
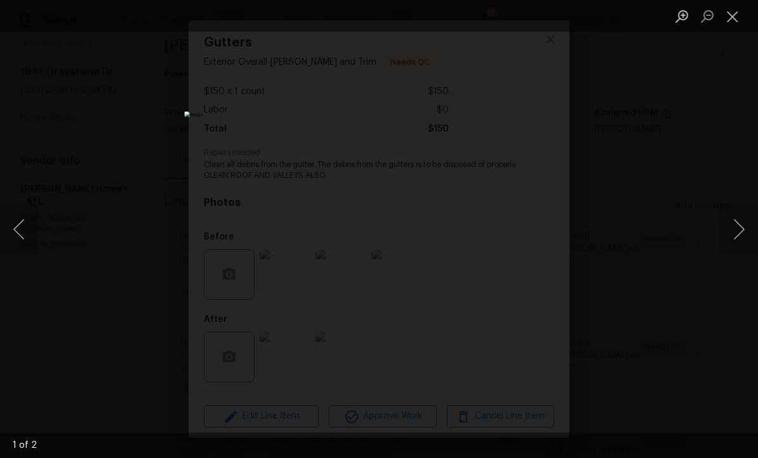
click at [642, 312] on div "Lightbox" at bounding box center [379, 229] width 758 height 458
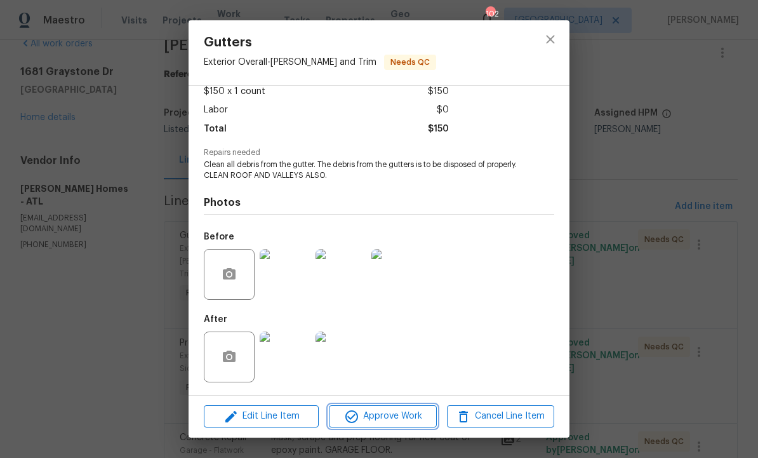
click at [401, 420] on span "Approve Work" at bounding box center [383, 416] width 100 height 16
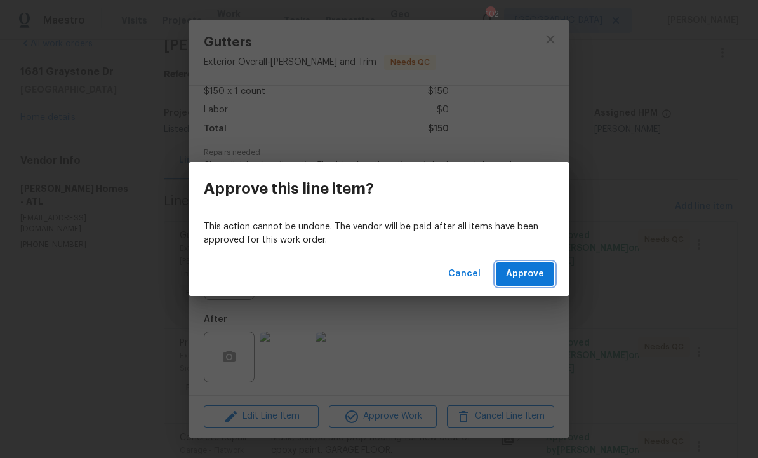
click at [531, 263] on button "Approve" at bounding box center [525, 273] width 58 height 23
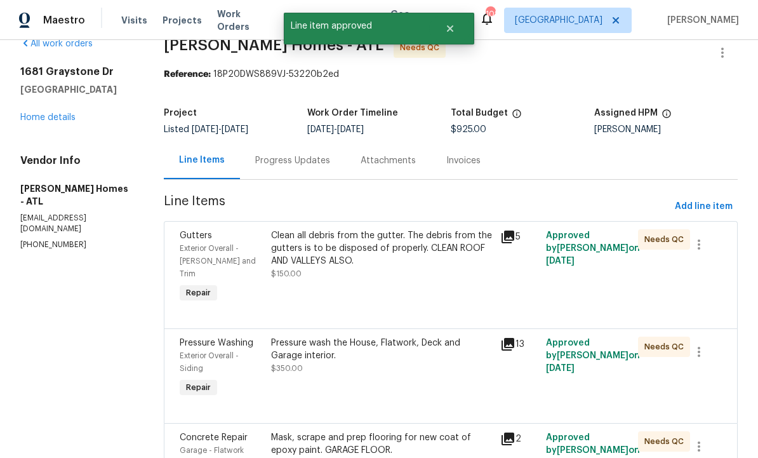
scroll to position [0, 0]
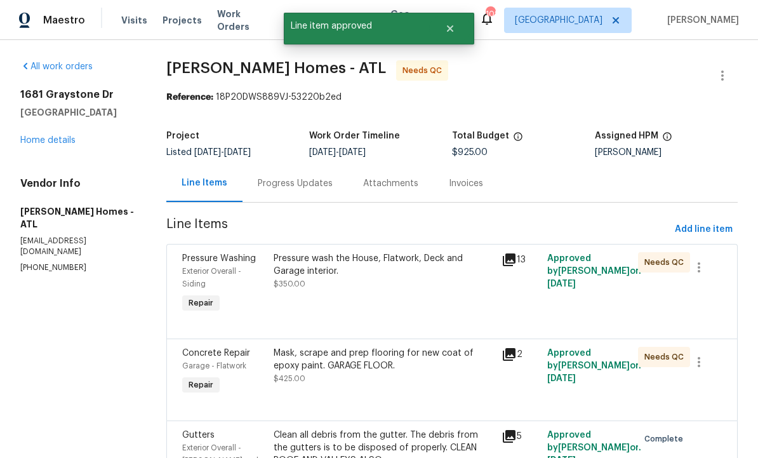
click at [397, 303] on div "Pressure wash the House, Flatwork, Deck and Garage interior. $350.00" at bounding box center [384, 283] width 228 height 71
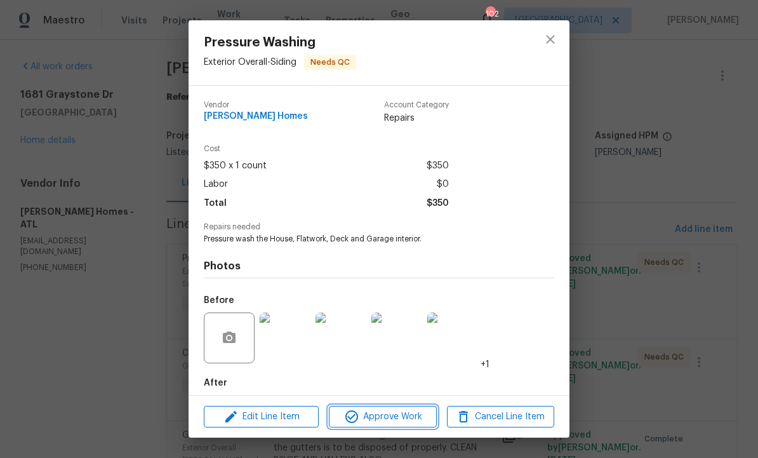
click at [369, 414] on span "Approve Work" at bounding box center [383, 417] width 100 height 16
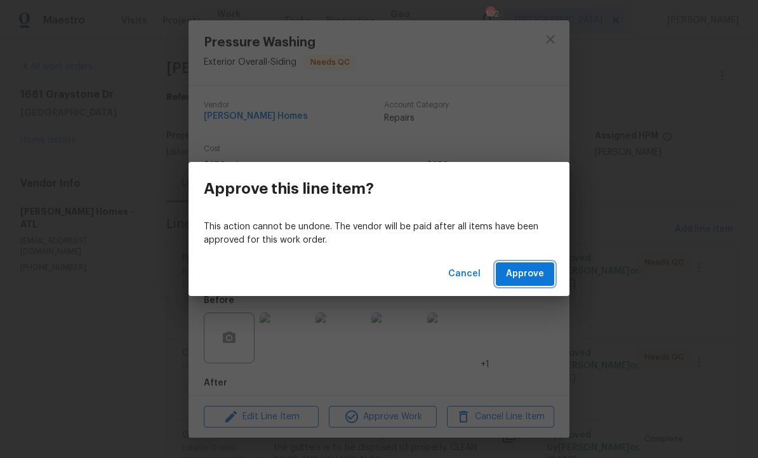
click at [527, 271] on span "Approve" at bounding box center [525, 274] width 38 height 16
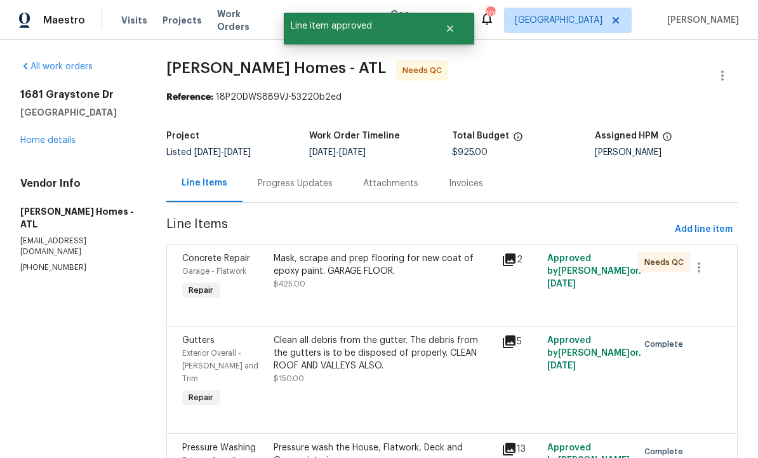
click at [396, 287] on div "Mask, scrape and prep flooring for new coat of epoxy paint. GARAGE FLOOR. $425.…" at bounding box center [384, 271] width 220 height 38
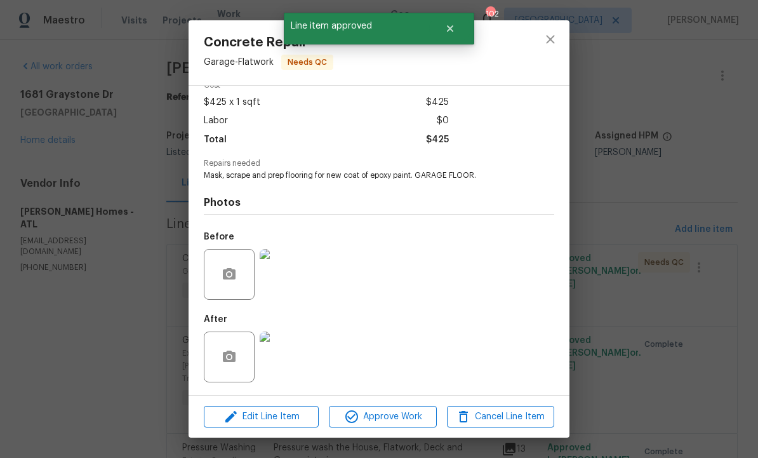
scroll to position [67, 0]
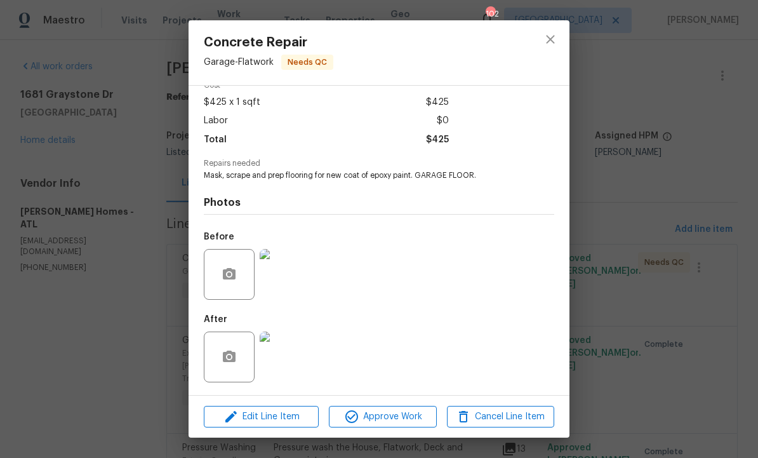
click at [286, 364] on img at bounding box center [285, 356] width 51 height 51
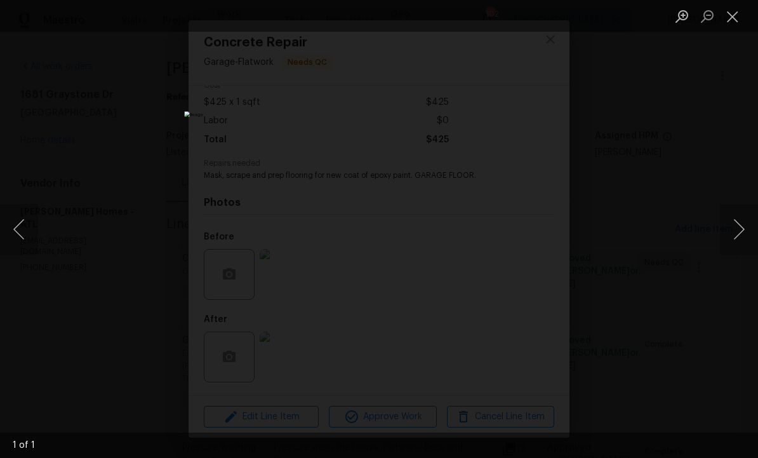
click at [741, 232] on button "Next image" at bounding box center [739, 229] width 38 height 51
click at [740, 17] on button "Close lightbox" at bounding box center [732, 16] width 25 height 22
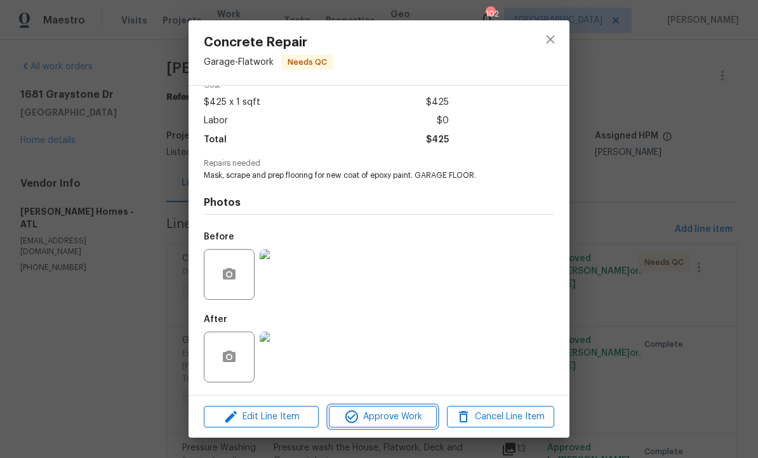
click at [381, 418] on span "Approve Work" at bounding box center [383, 417] width 100 height 16
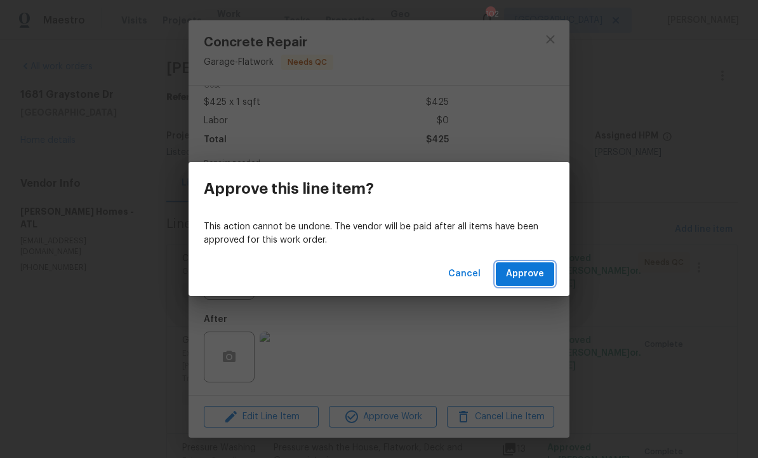
click at [537, 273] on span "Approve" at bounding box center [525, 274] width 38 height 16
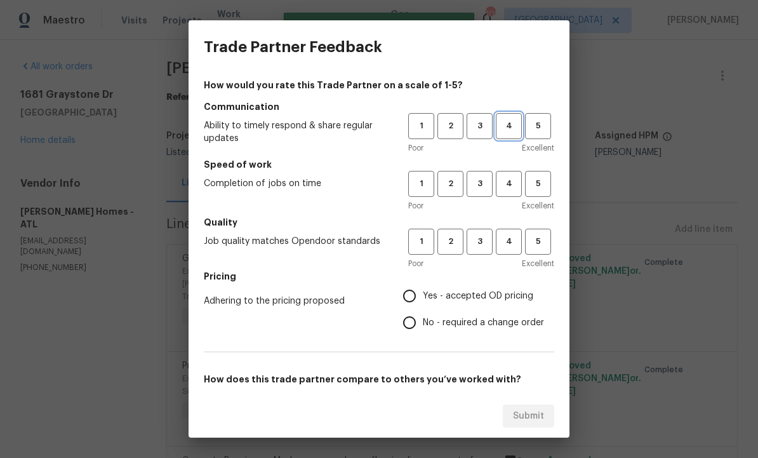
click at [520, 123] on button "4" at bounding box center [509, 126] width 26 height 26
click at [513, 179] on span "4" at bounding box center [508, 183] width 23 height 15
click at [517, 242] on span "4" at bounding box center [508, 241] width 23 height 15
click at [423, 297] on input "Yes - accepted OD pricing" at bounding box center [409, 295] width 27 height 27
radio input "true"
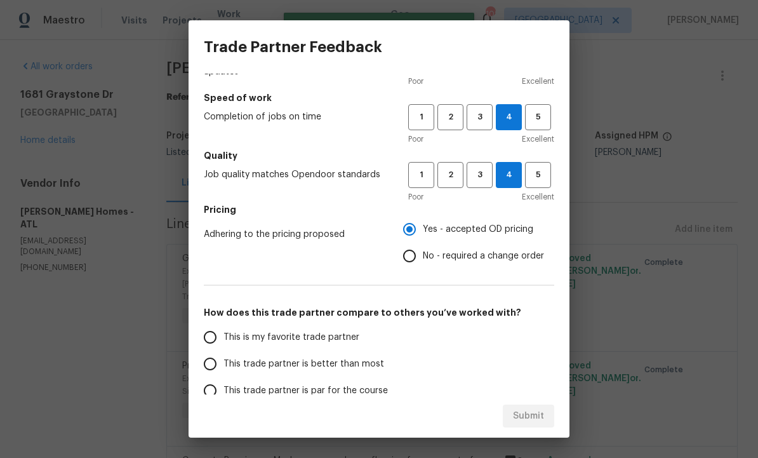
click at [219, 362] on input "This trade partner is better than most" at bounding box center [210, 363] width 27 height 27
click at [533, 415] on span "Submit" at bounding box center [528, 416] width 31 height 16
radio input "true"
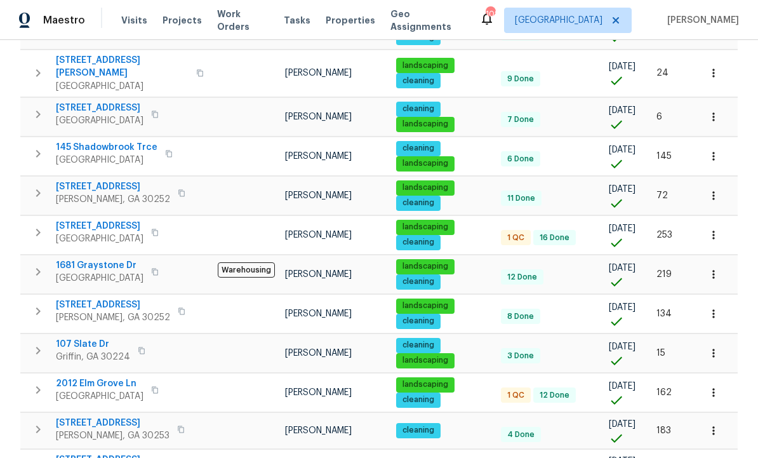
scroll to position [480, 0]
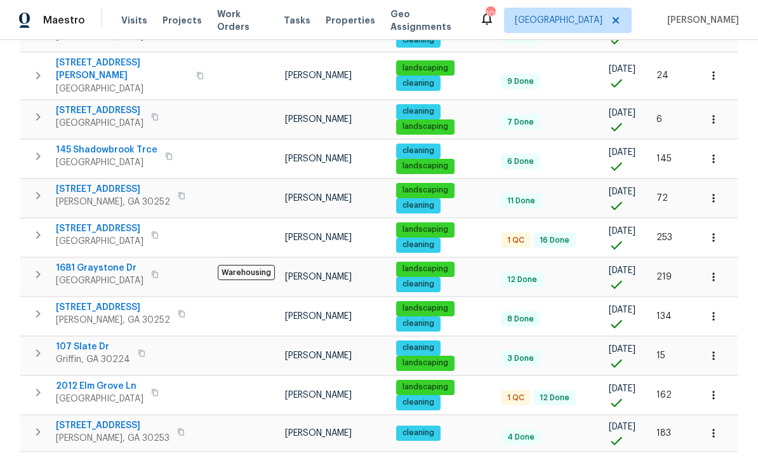
click at [119, 222] on span "[STREET_ADDRESS]" at bounding box center [100, 228] width 88 height 13
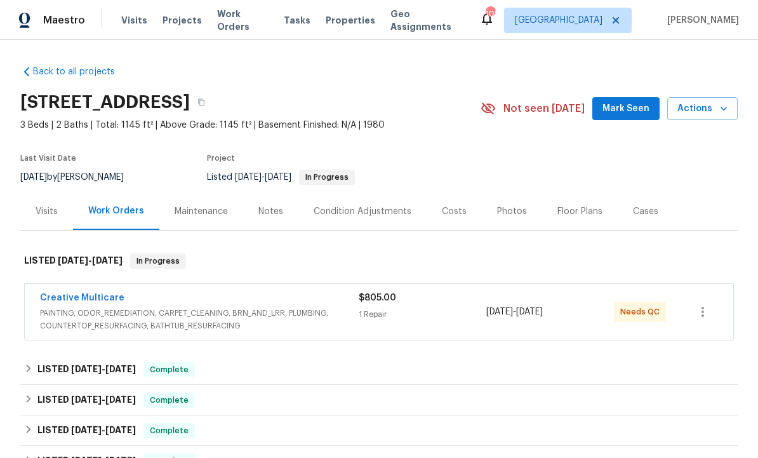
click at [102, 301] on link "Creative Multicare" at bounding box center [82, 297] width 84 height 9
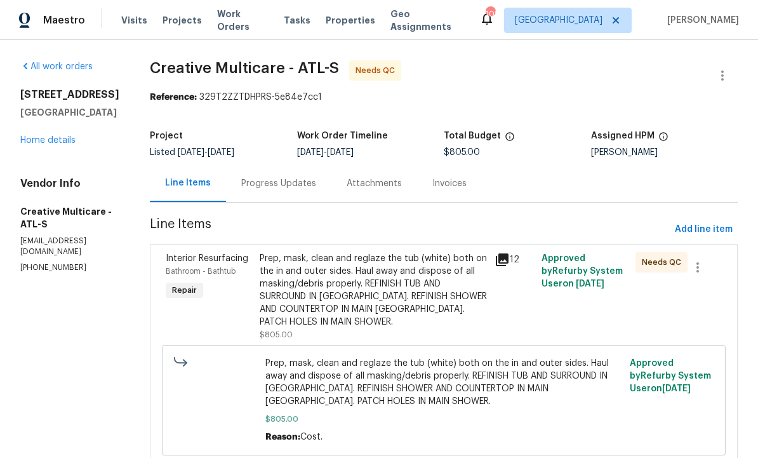
click at [388, 293] on div "Prep, mask, clean and reglaze the tub (white) both on the in and outer sides. H…" at bounding box center [373, 290] width 227 height 76
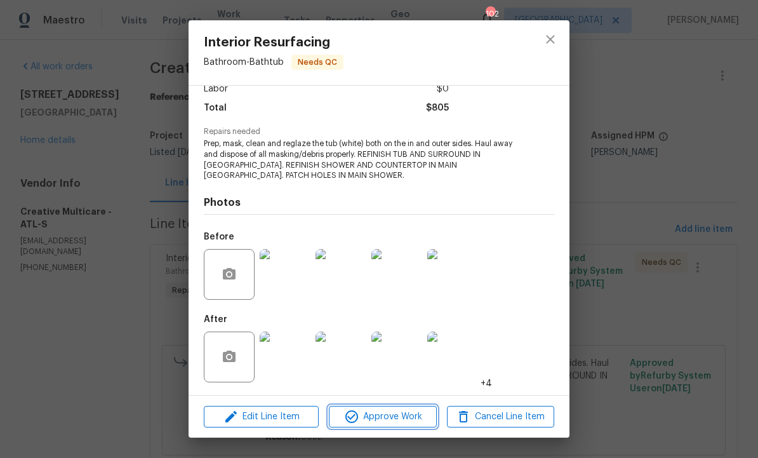
click at [392, 423] on span "Approve Work" at bounding box center [383, 417] width 100 height 16
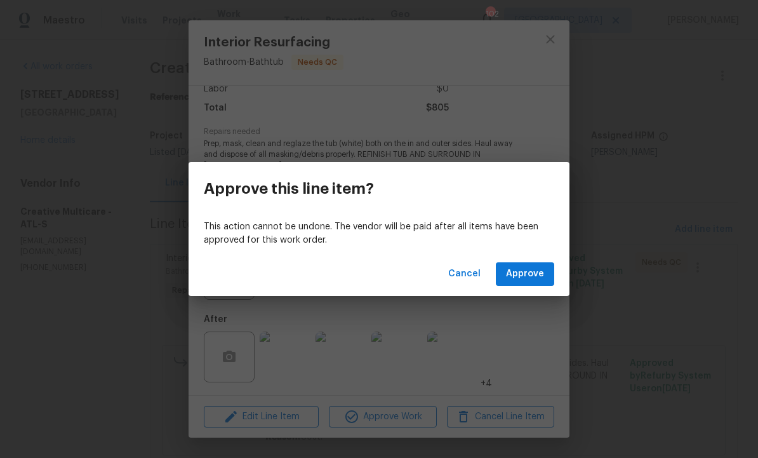
scroll to position [97, 0]
click at [523, 278] on span "Approve" at bounding box center [525, 274] width 38 height 16
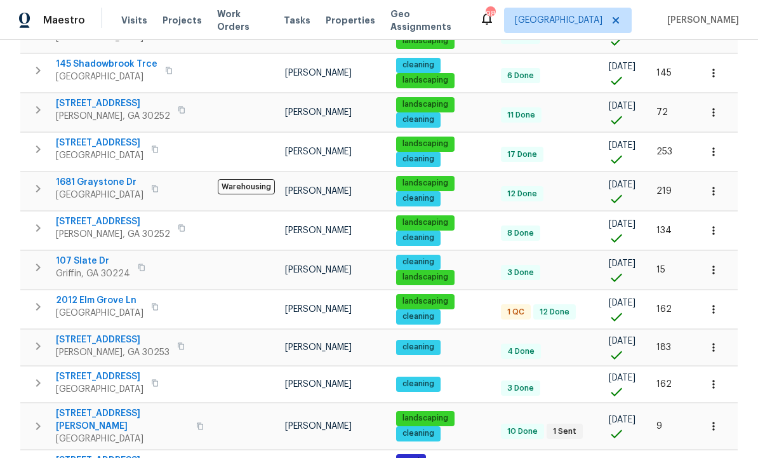
scroll to position [566, 0]
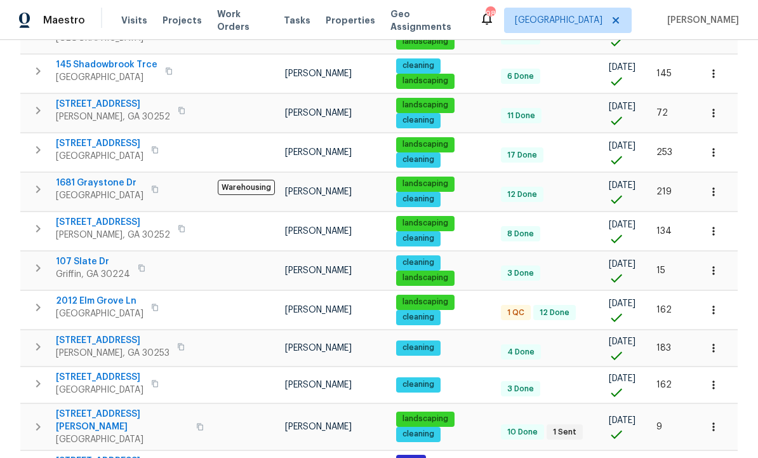
click at [94, 295] on span "2012 Elm Grove Ln" at bounding box center [100, 301] width 88 height 13
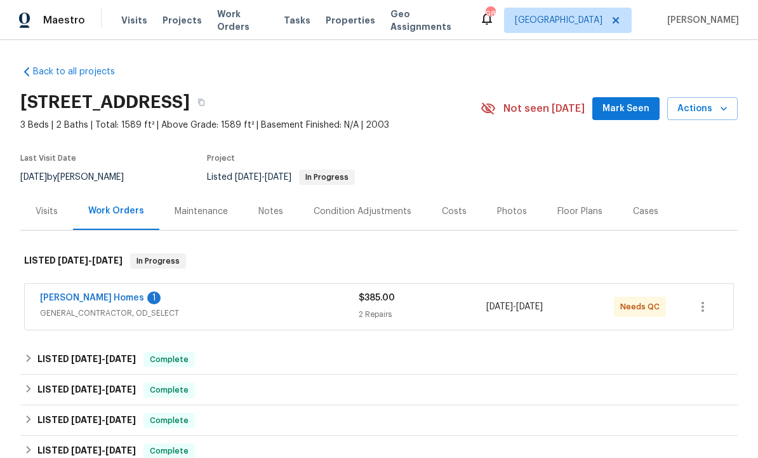
click at [91, 295] on link "[PERSON_NAME] Homes" at bounding box center [92, 297] width 104 height 9
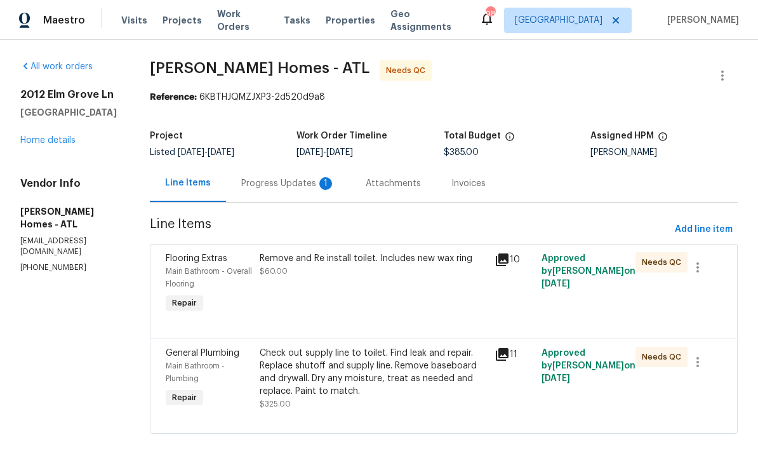
click at [295, 178] on div "Progress Updates 1" at bounding box center [288, 183] width 94 height 13
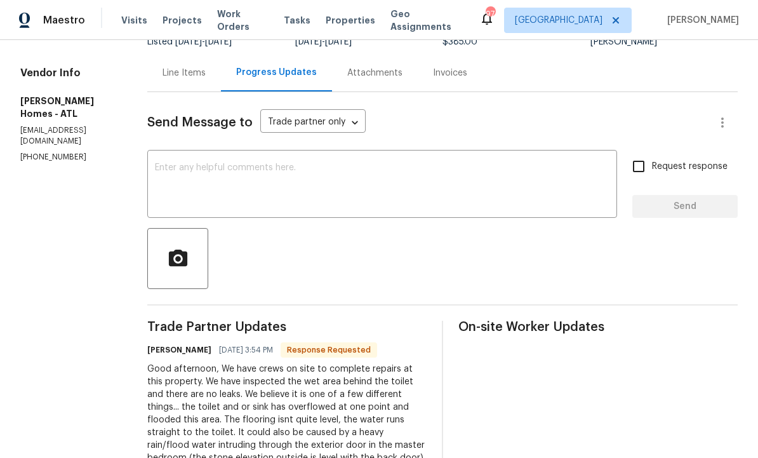
click at [171, 70] on div "Line Items" at bounding box center [183, 73] width 43 height 13
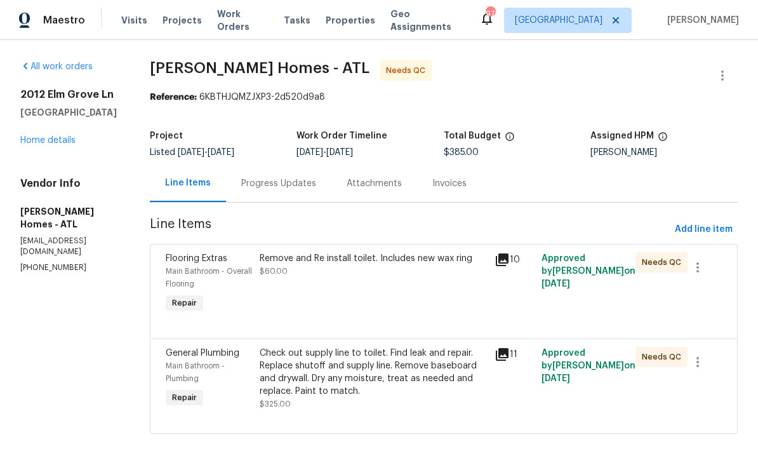
click at [402, 296] on div "Remove and Re install toilet. Includes new wax ring $60.00" at bounding box center [373, 283] width 235 height 71
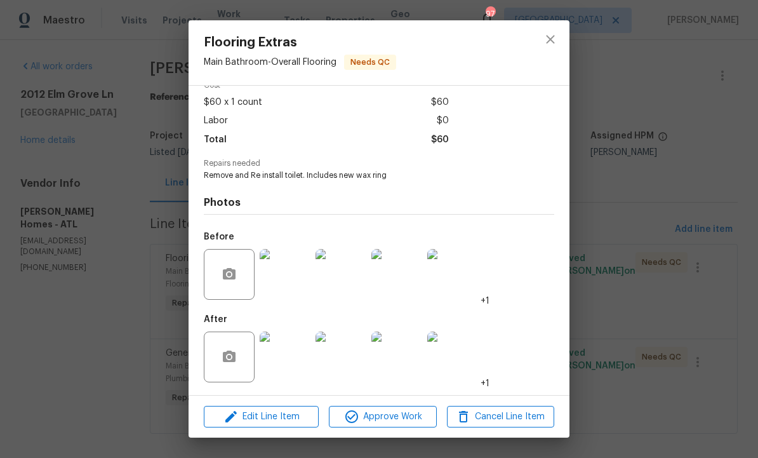
scroll to position [67, 0]
click at [399, 422] on span "Approve Work" at bounding box center [383, 417] width 100 height 16
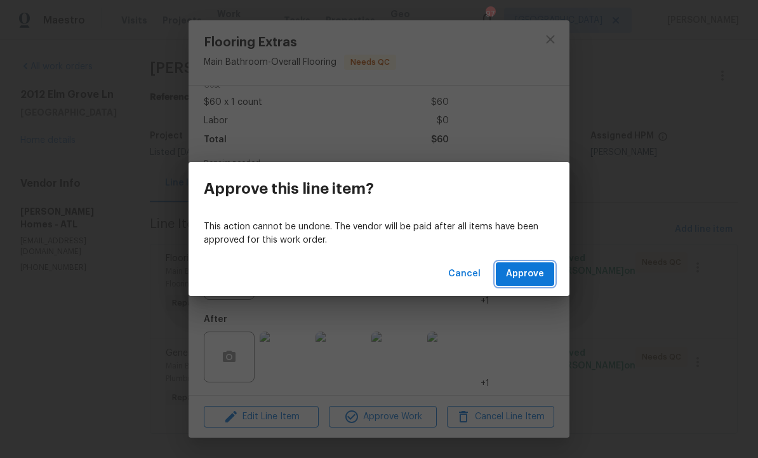
click at [524, 284] on button "Approve" at bounding box center [525, 273] width 58 height 23
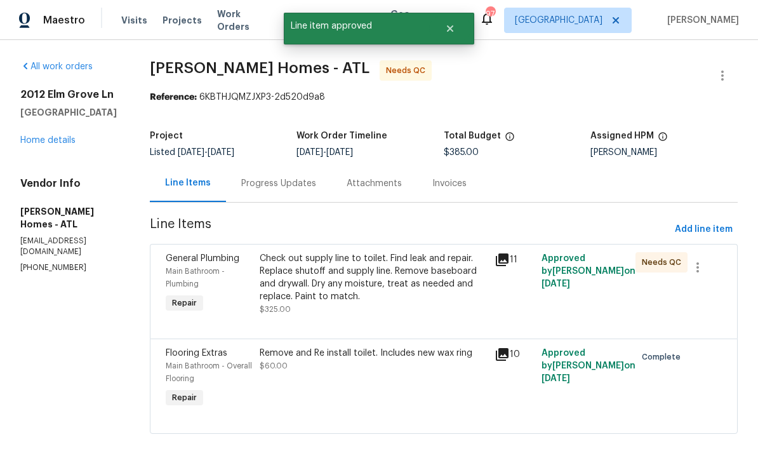
click at [432, 295] on div "Check out supply line to toilet. Find leak and repair. Replace shutoff and supp…" at bounding box center [373, 277] width 227 height 51
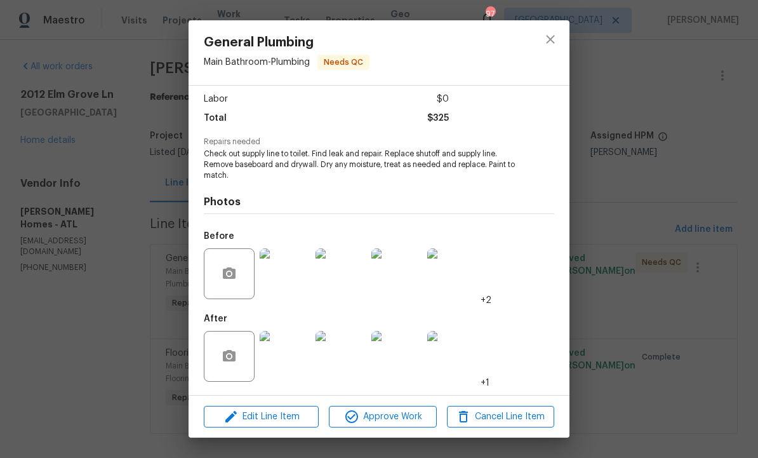
scroll to position [87, 0]
click at [288, 361] on img at bounding box center [285, 356] width 51 height 51
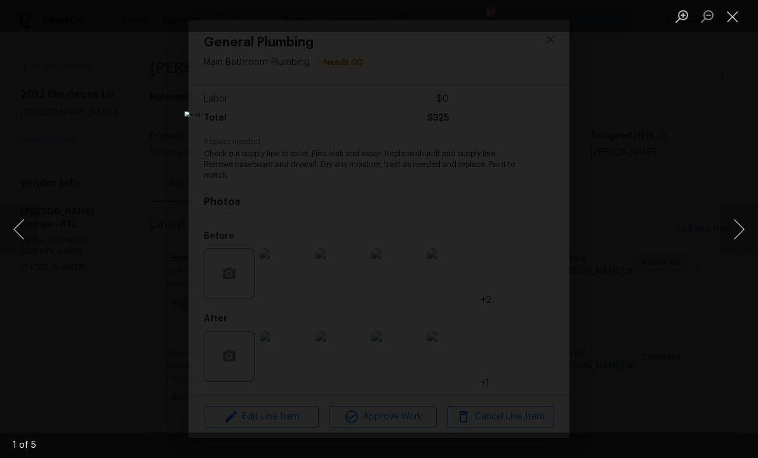
click at [738, 230] on button "Next image" at bounding box center [739, 229] width 38 height 51
click at [732, 231] on button "Next image" at bounding box center [739, 229] width 38 height 51
click at [732, 230] on button "Next image" at bounding box center [739, 229] width 38 height 51
click at [732, 229] on button "Next image" at bounding box center [739, 229] width 38 height 51
click at [732, 17] on button "Close lightbox" at bounding box center [732, 16] width 25 height 22
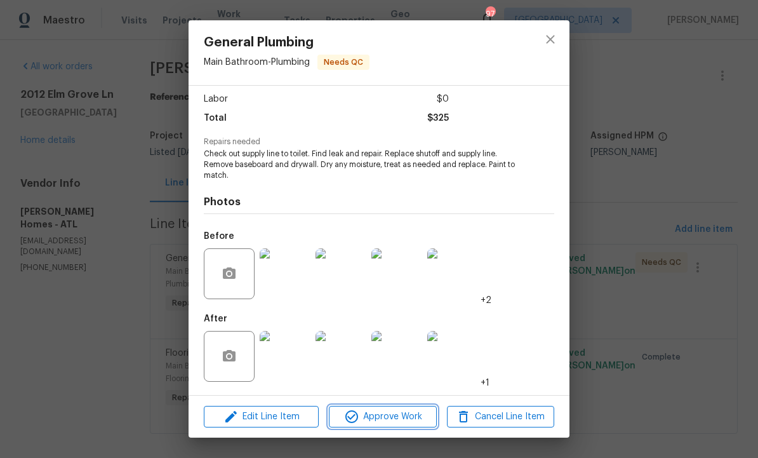
click at [394, 415] on span "Approve Work" at bounding box center [383, 417] width 100 height 16
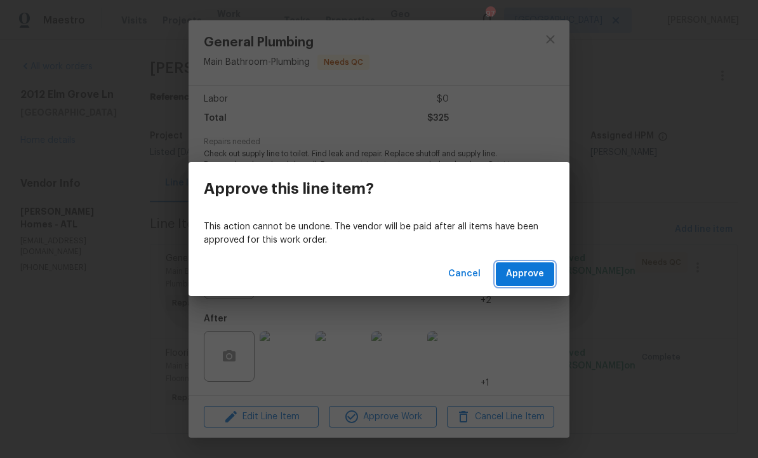
click at [521, 273] on span "Approve" at bounding box center [525, 274] width 38 height 16
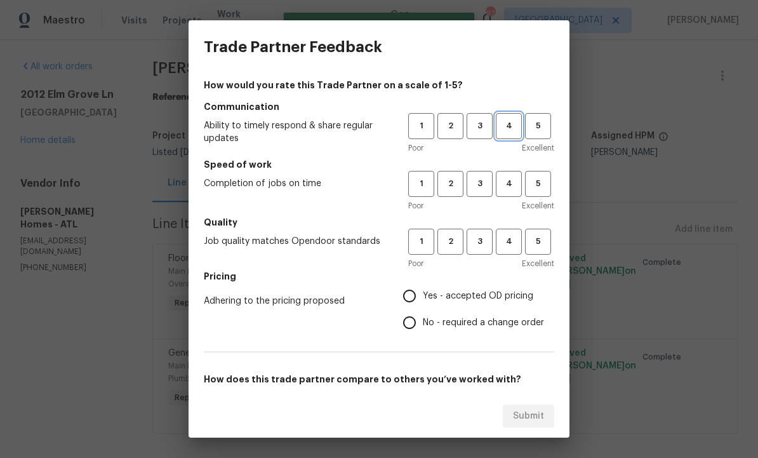
click at [511, 121] on span "4" at bounding box center [508, 126] width 23 height 15
click at [509, 182] on span "4" at bounding box center [508, 183] width 23 height 15
click at [503, 242] on span "4" at bounding box center [508, 241] width 23 height 15
click at [416, 295] on input "Yes - accepted OD pricing" at bounding box center [409, 295] width 27 height 27
radio input "true"
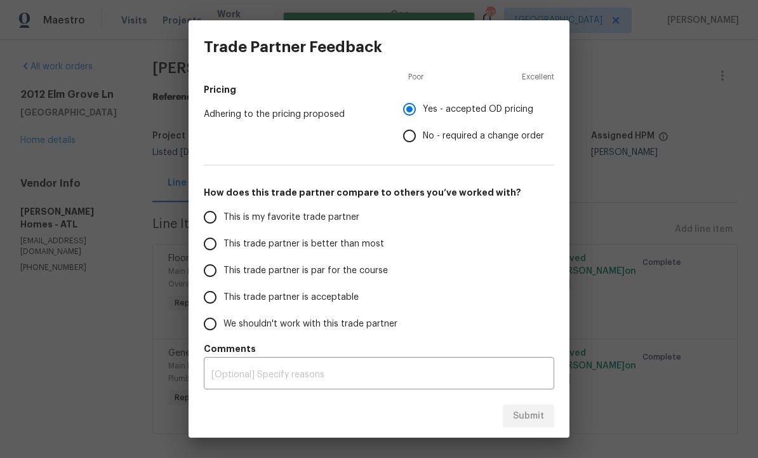
scroll to position [187, 0]
click at [214, 245] on input "This trade partner is better than most" at bounding box center [210, 243] width 27 height 27
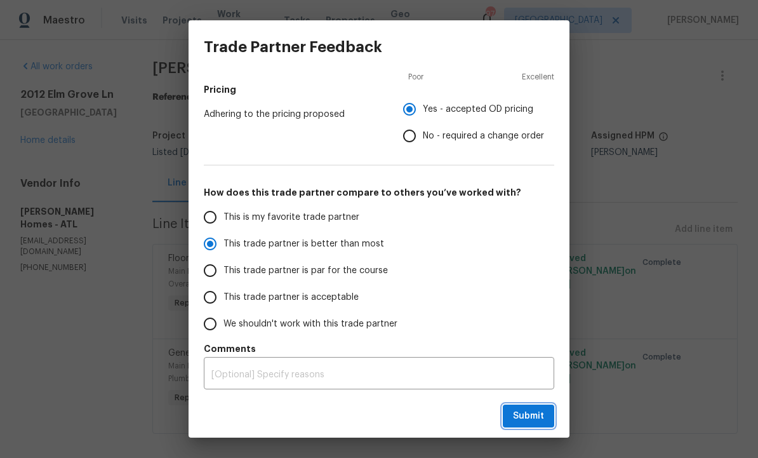
click at [522, 412] on span "Submit" at bounding box center [528, 416] width 31 height 16
radio input "true"
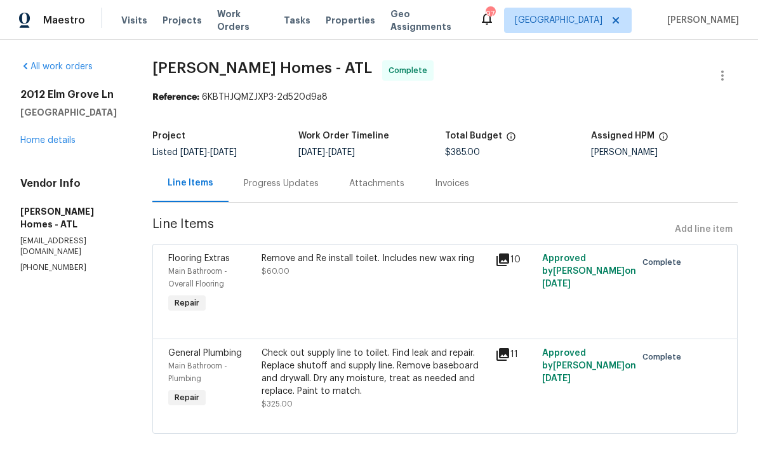
radio input "false"
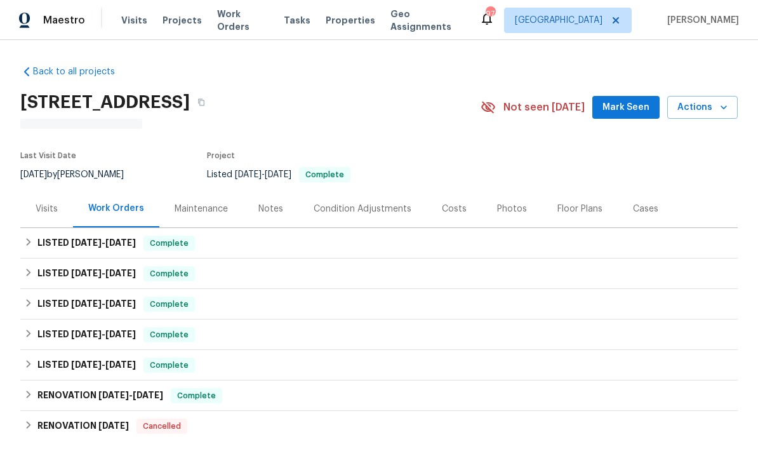
click at [629, 105] on span "Mark Seen" at bounding box center [625, 108] width 47 height 16
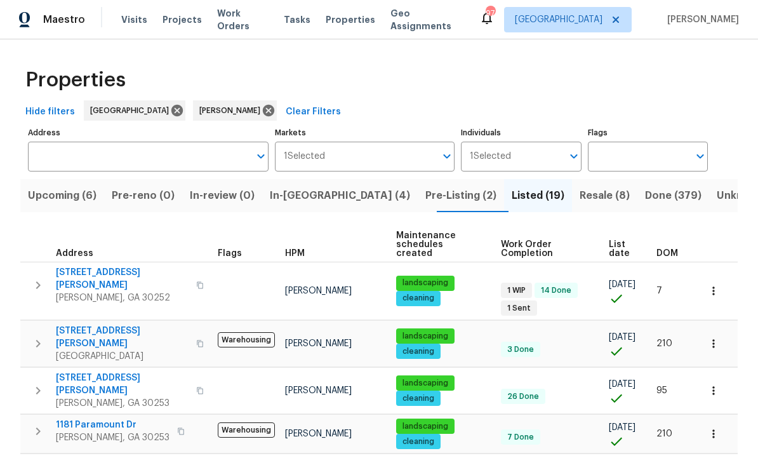
click at [76, 187] on span "Upcoming (6)" at bounding box center [62, 196] width 69 height 18
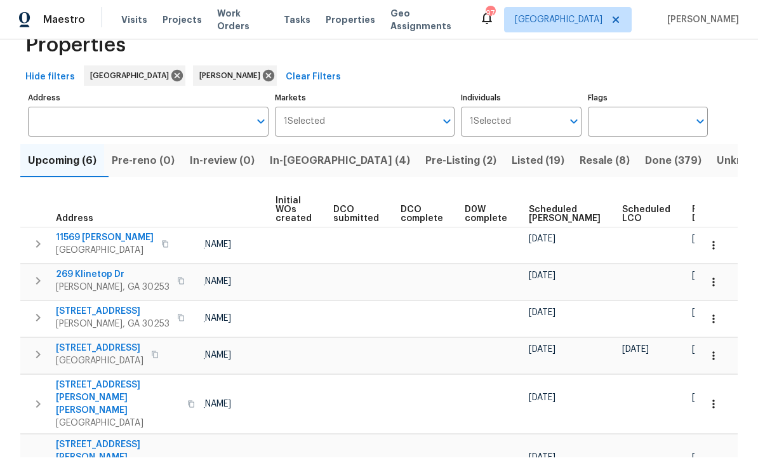
scroll to position [0, 89]
click at [692, 206] on span "Ready Date" at bounding box center [706, 215] width 28 height 18
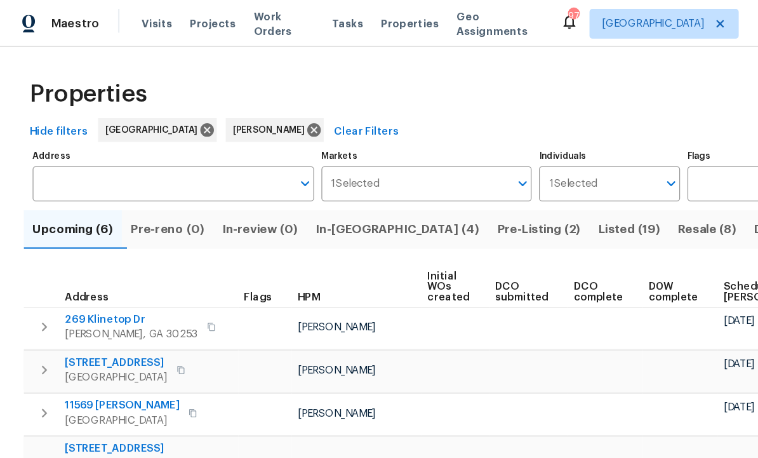
click at [310, 199] on span "In-[GEOGRAPHIC_DATA] (4)" at bounding box center [340, 196] width 140 height 18
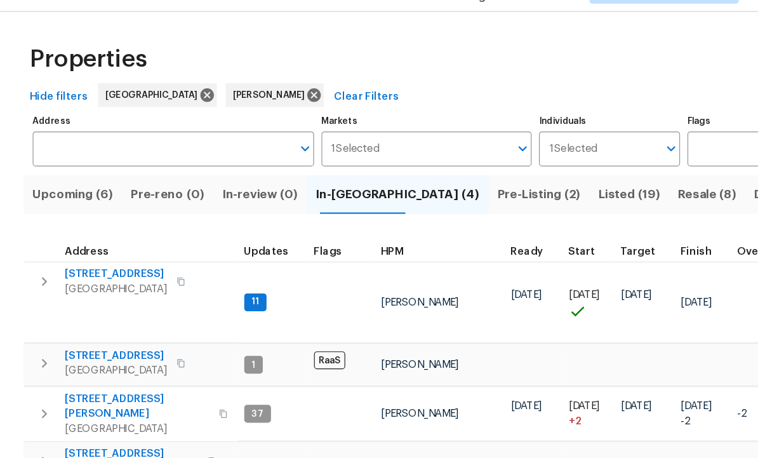
scroll to position [22, 0]
click at [103, 364] on span "280 Hoglen Dr" at bounding box center [118, 376] width 124 height 25
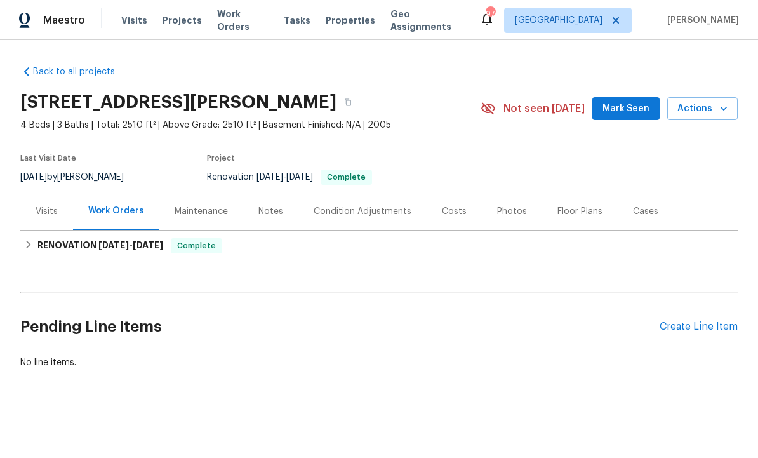
click at [632, 119] on button "Mark Seen" at bounding box center [625, 108] width 67 height 23
click at [500, 215] on div "Photos" at bounding box center [512, 211] width 30 height 13
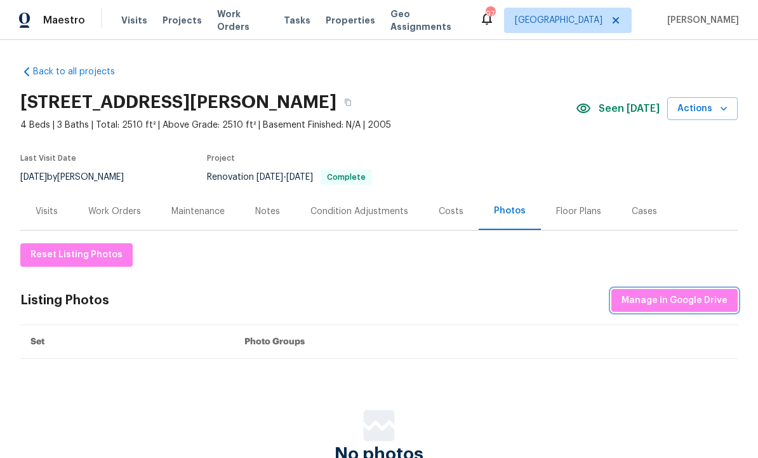
click at [647, 302] on span "Manage in Google Drive" at bounding box center [674, 301] width 106 height 16
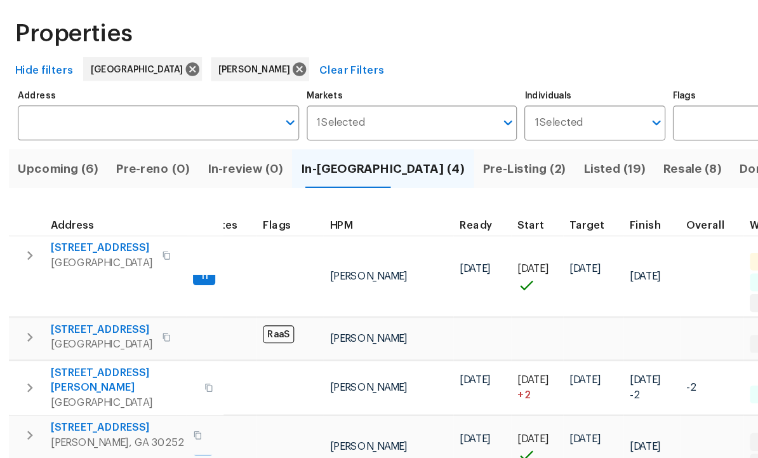
scroll to position [0, 34]
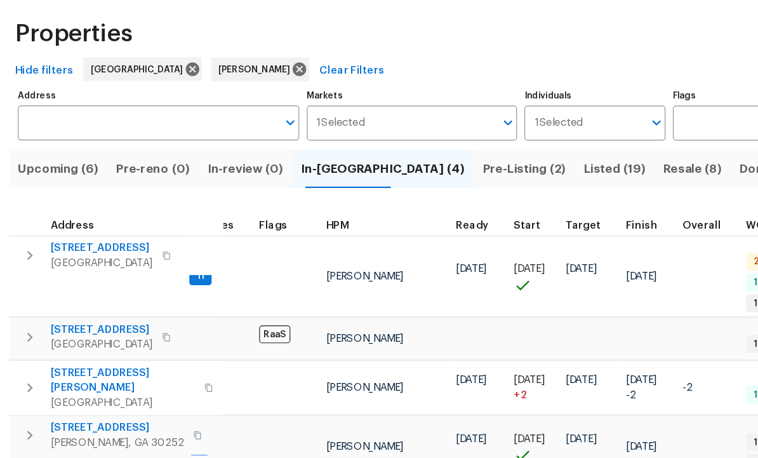
click at [425, 187] on span "Pre-Listing (2)" at bounding box center [460, 196] width 71 height 18
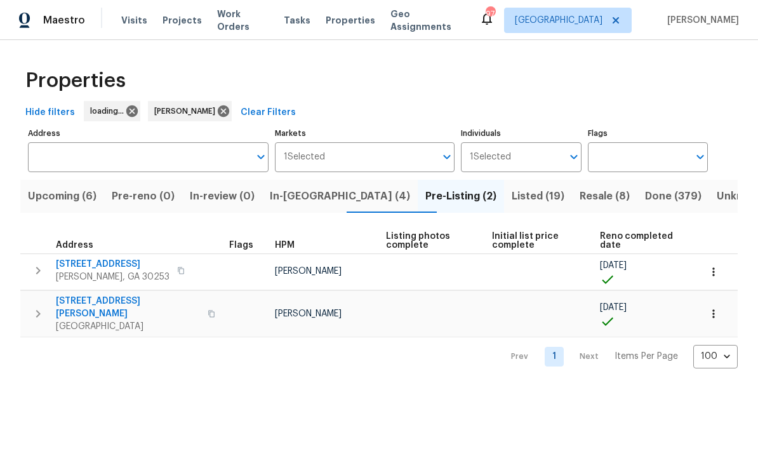
click at [312, 201] on span "In-reno (4)" at bounding box center [340, 196] width 140 height 18
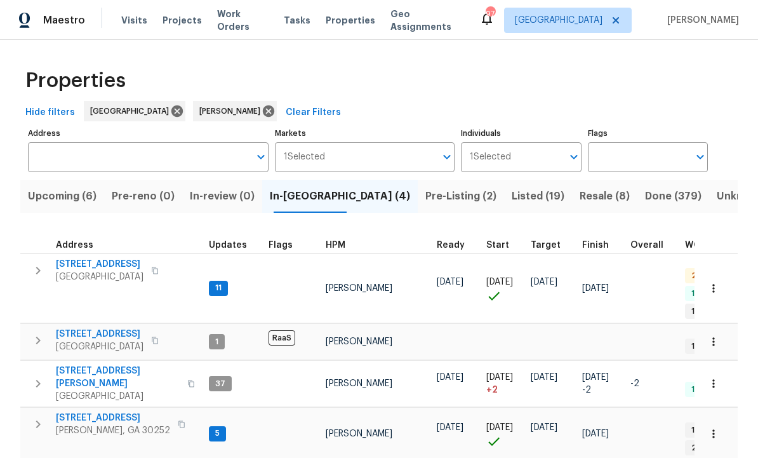
scroll to position [10, 0]
click at [109, 364] on span "280 Hoglen Dr" at bounding box center [118, 376] width 124 height 25
